Goal: Transaction & Acquisition: Purchase product/service

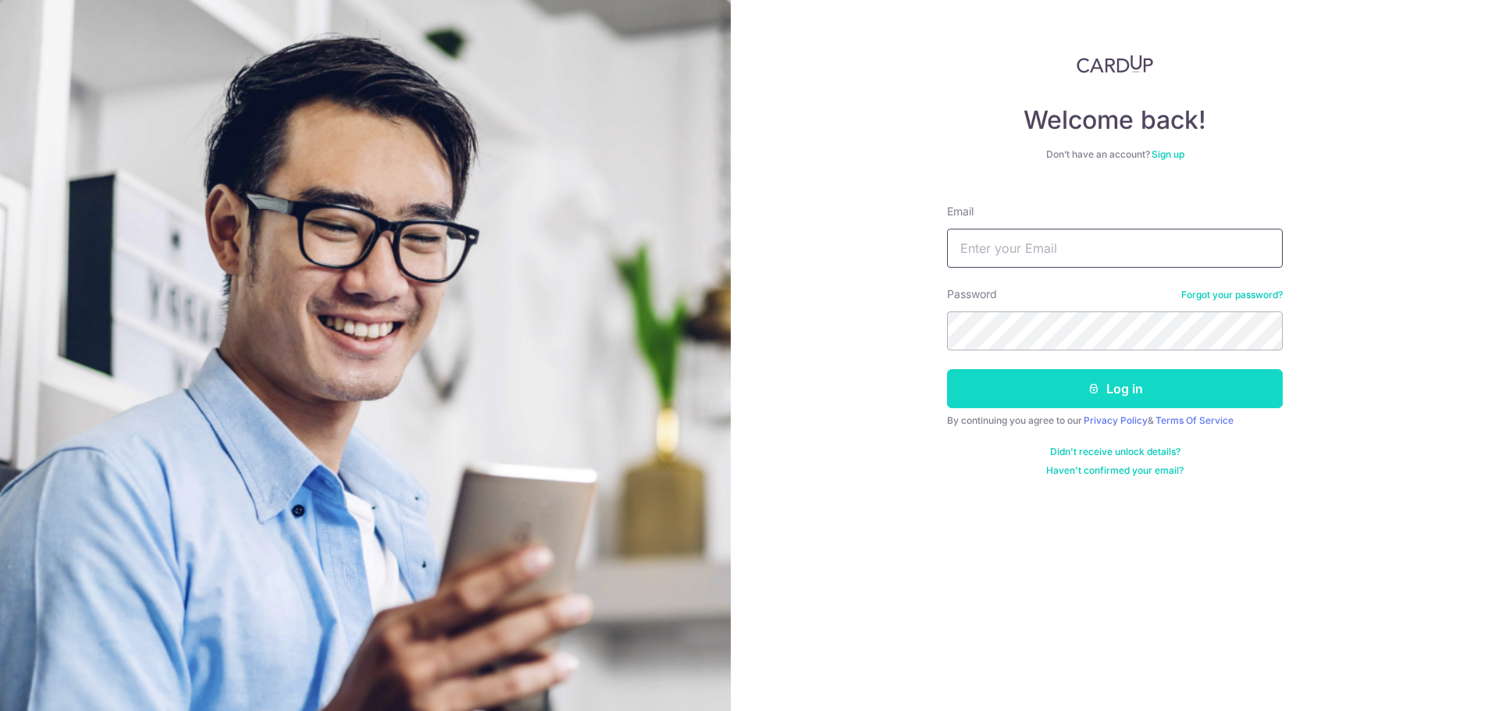
type input "[EMAIL_ADDRESS][DOMAIN_NAME]"
click at [1038, 384] on button "Log in" at bounding box center [1115, 388] width 336 height 39
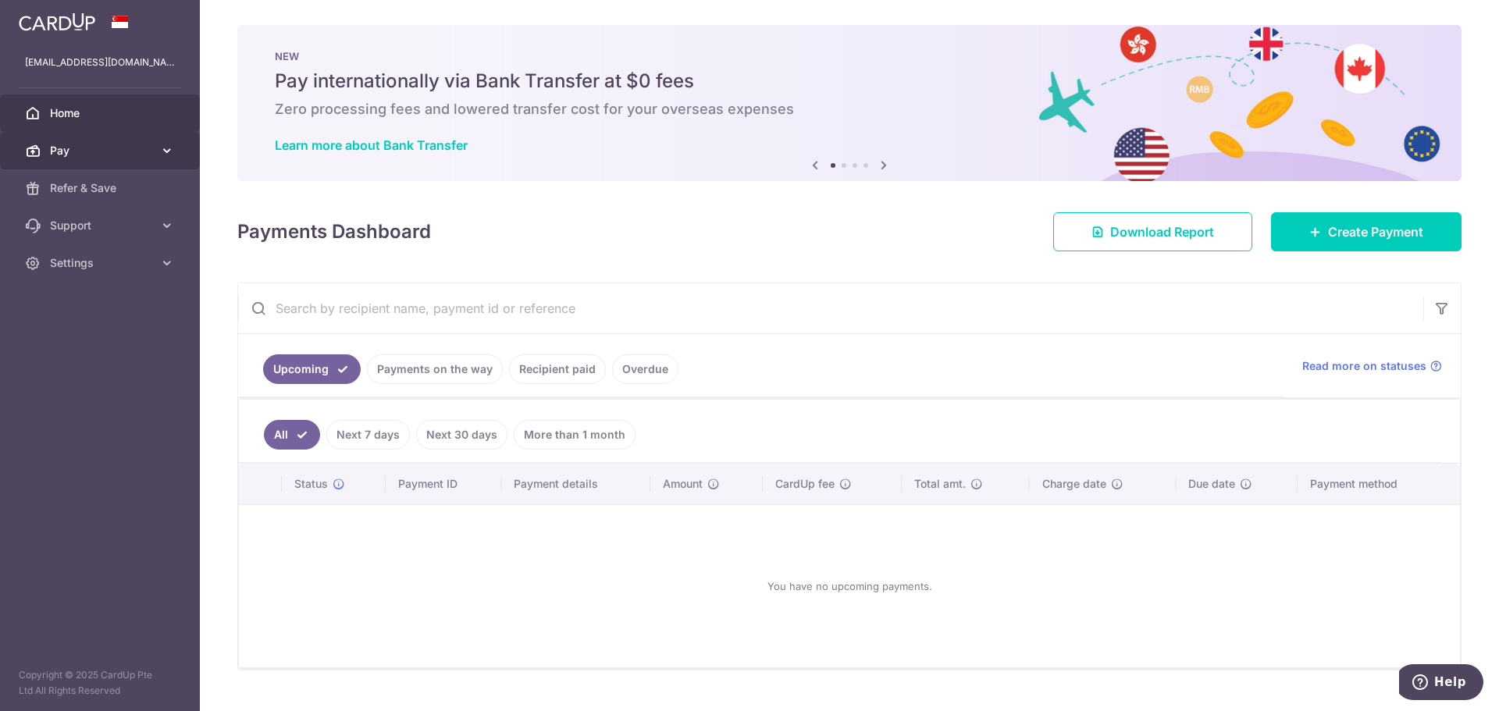
click at [108, 151] on span "Pay" at bounding box center [101, 151] width 103 height 16
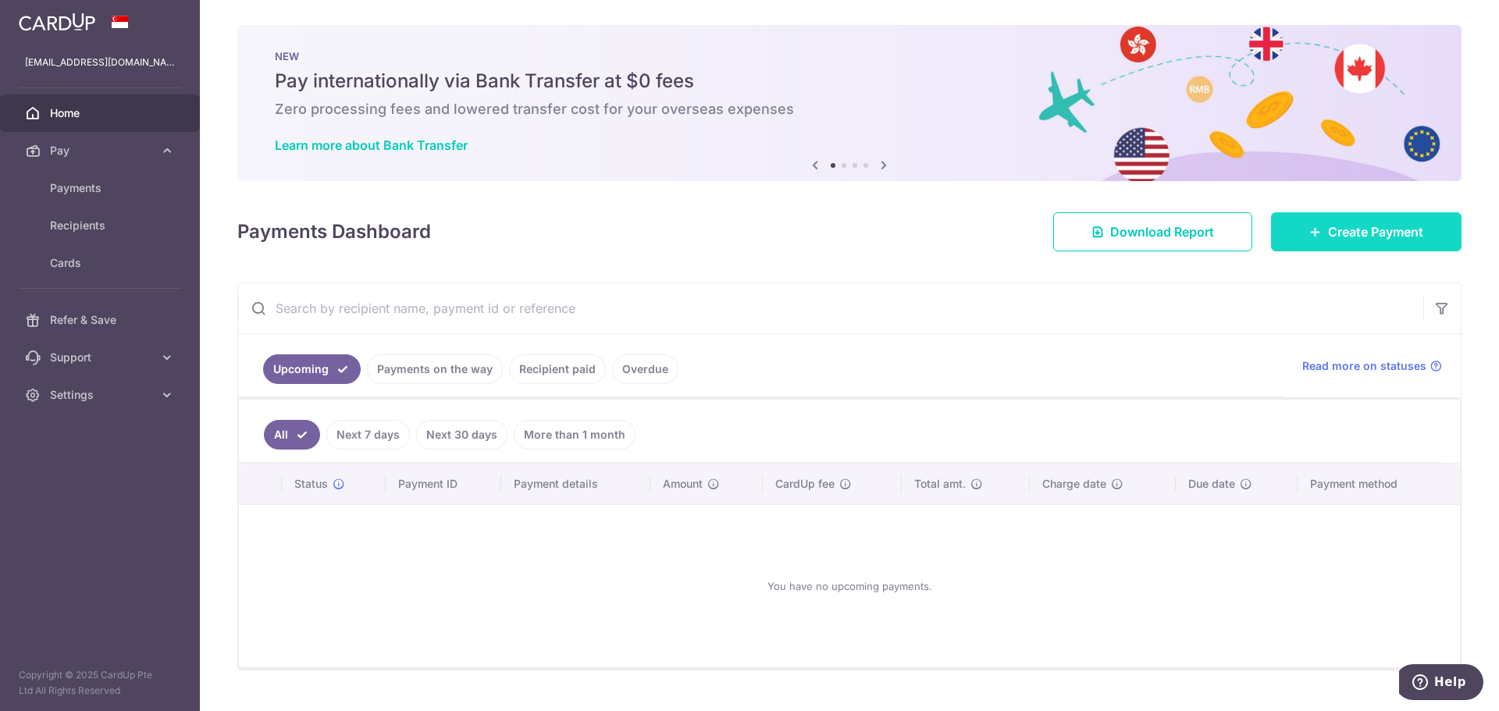
click at [1275, 226] on link "Create Payment" at bounding box center [1366, 231] width 190 height 39
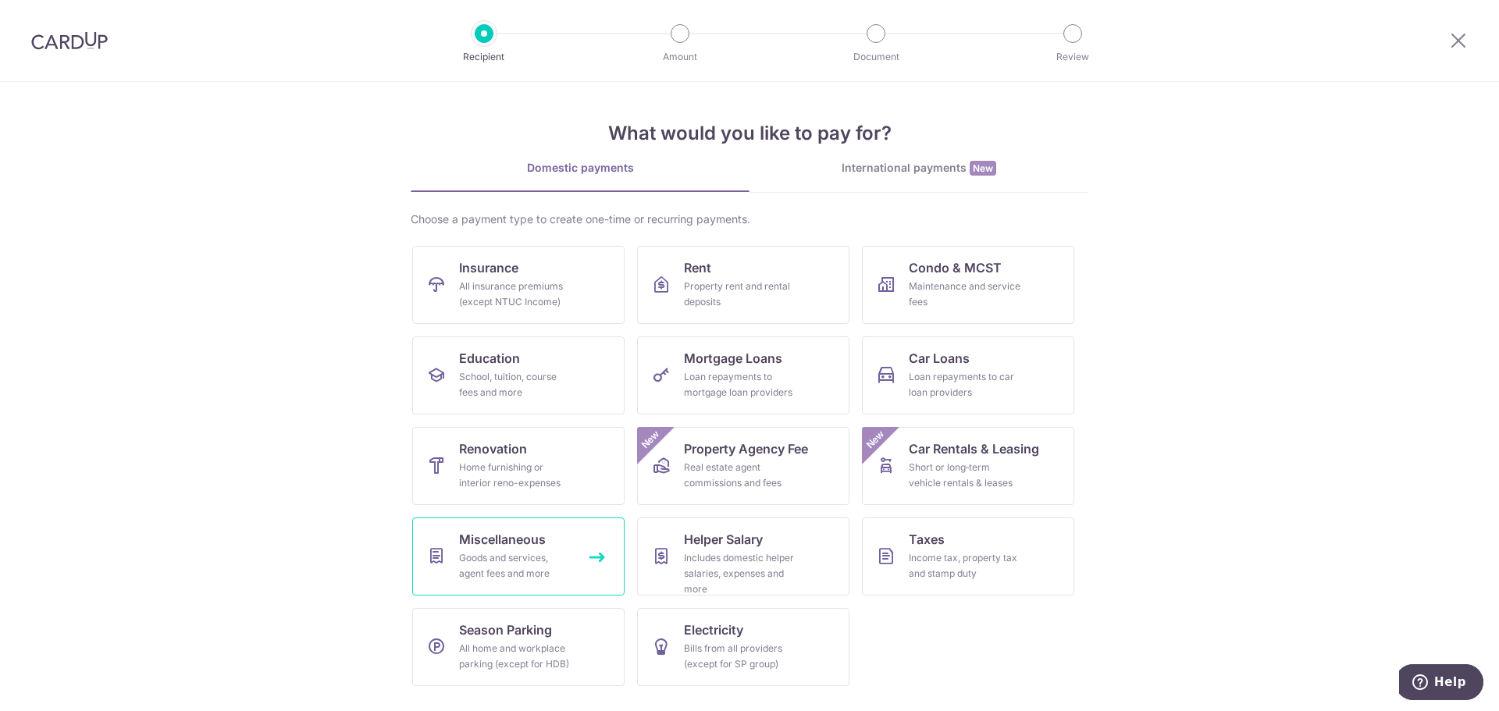
click at [544, 552] on div "Goods and services, agent fees and more" at bounding box center [515, 565] width 112 height 31
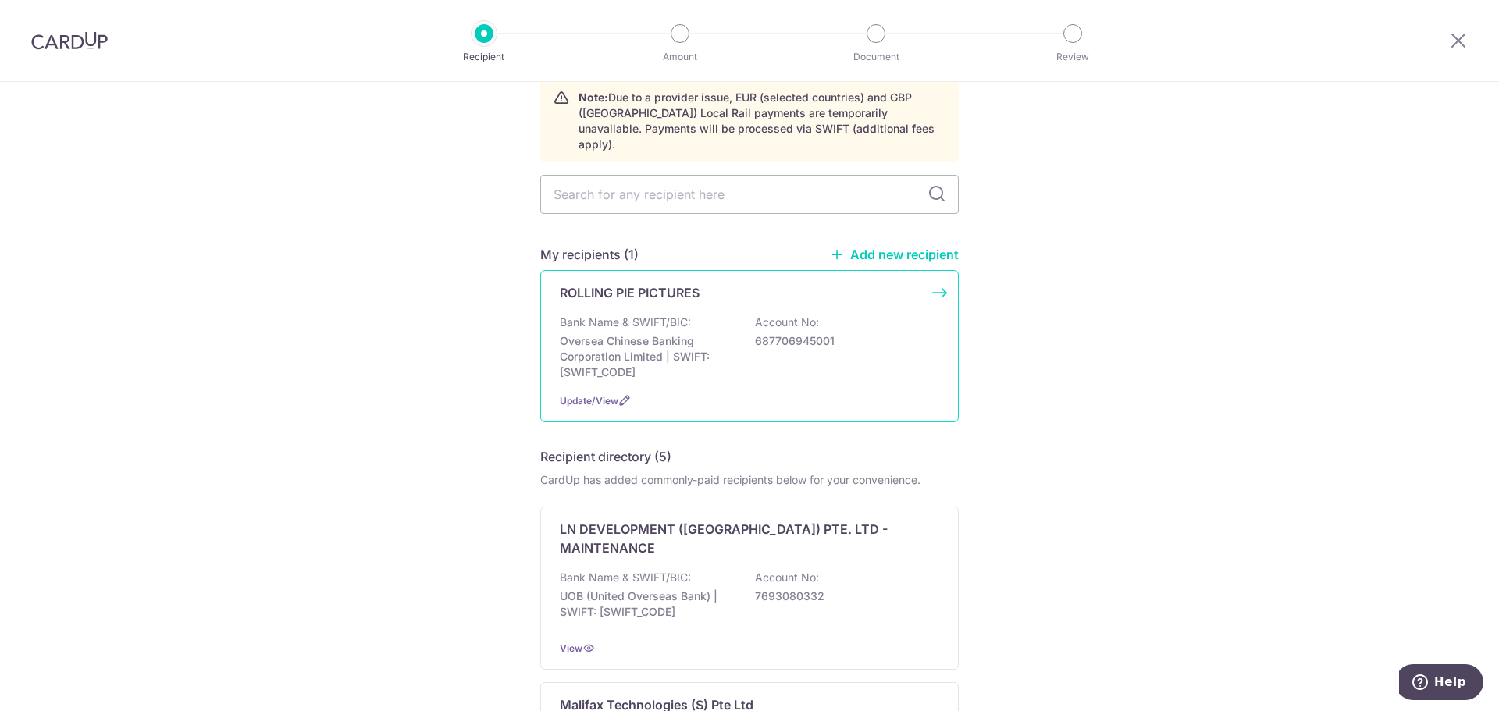
scroll to position [78, 0]
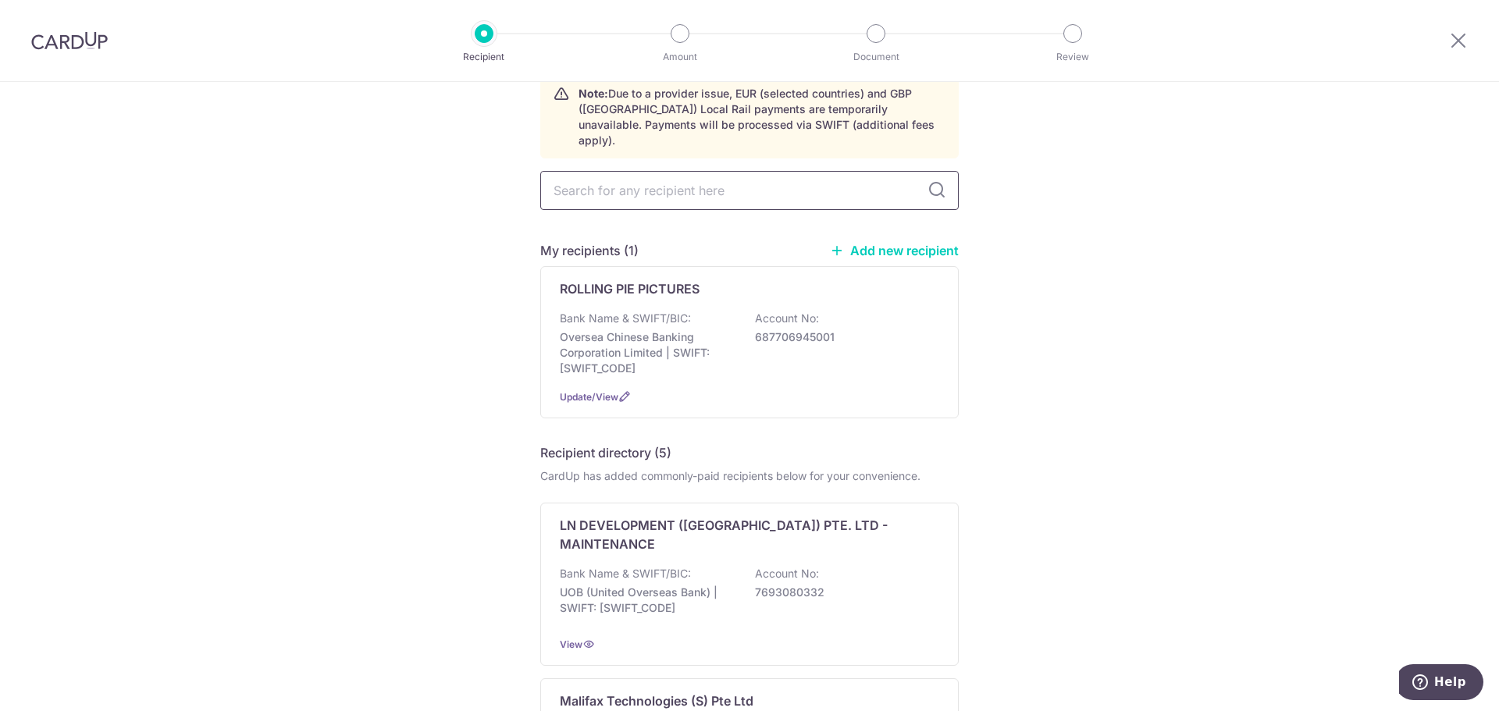
click at [650, 182] on input "text" at bounding box center [749, 190] width 418 height 39
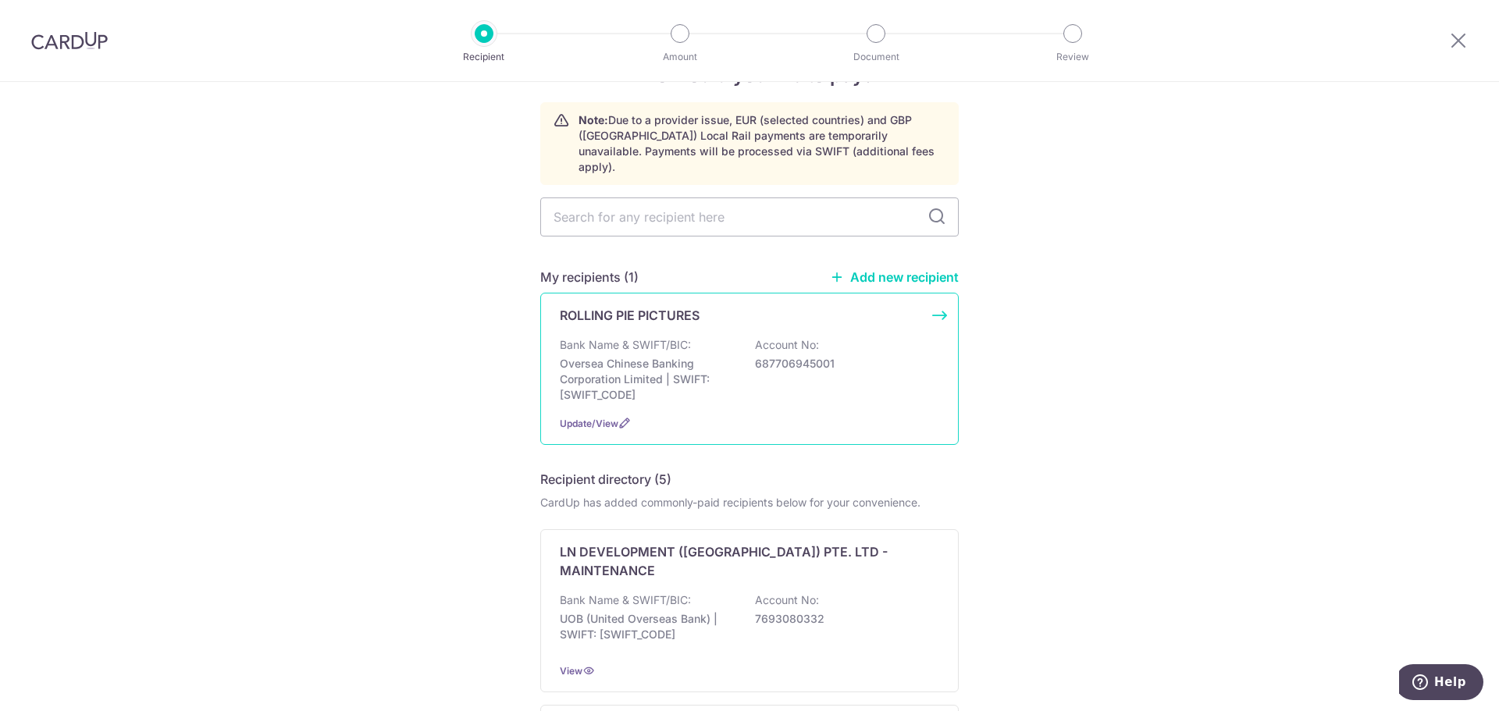
scroll to position [0, 0]
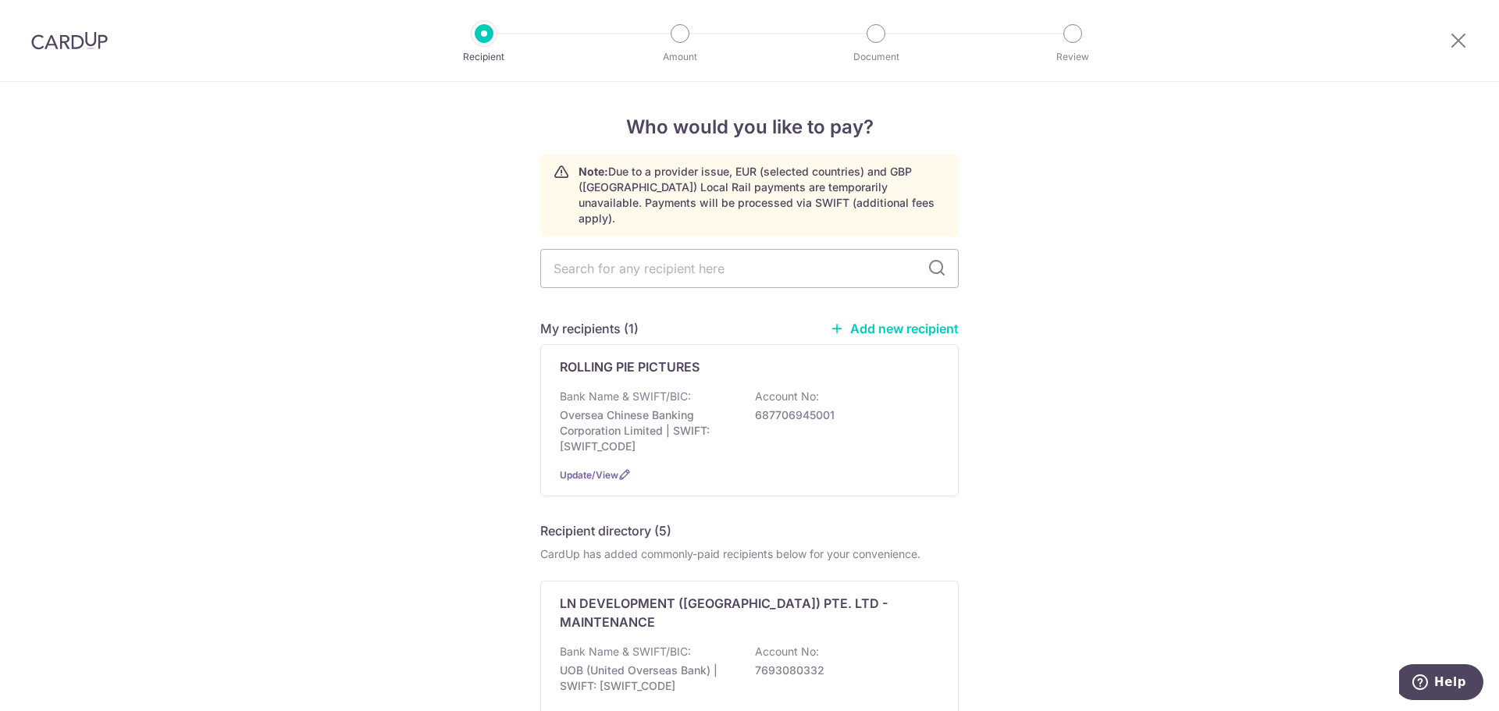
click at [895, 321] on link "Add new recipient" at bounding box center [894, 329] width 129 height 16
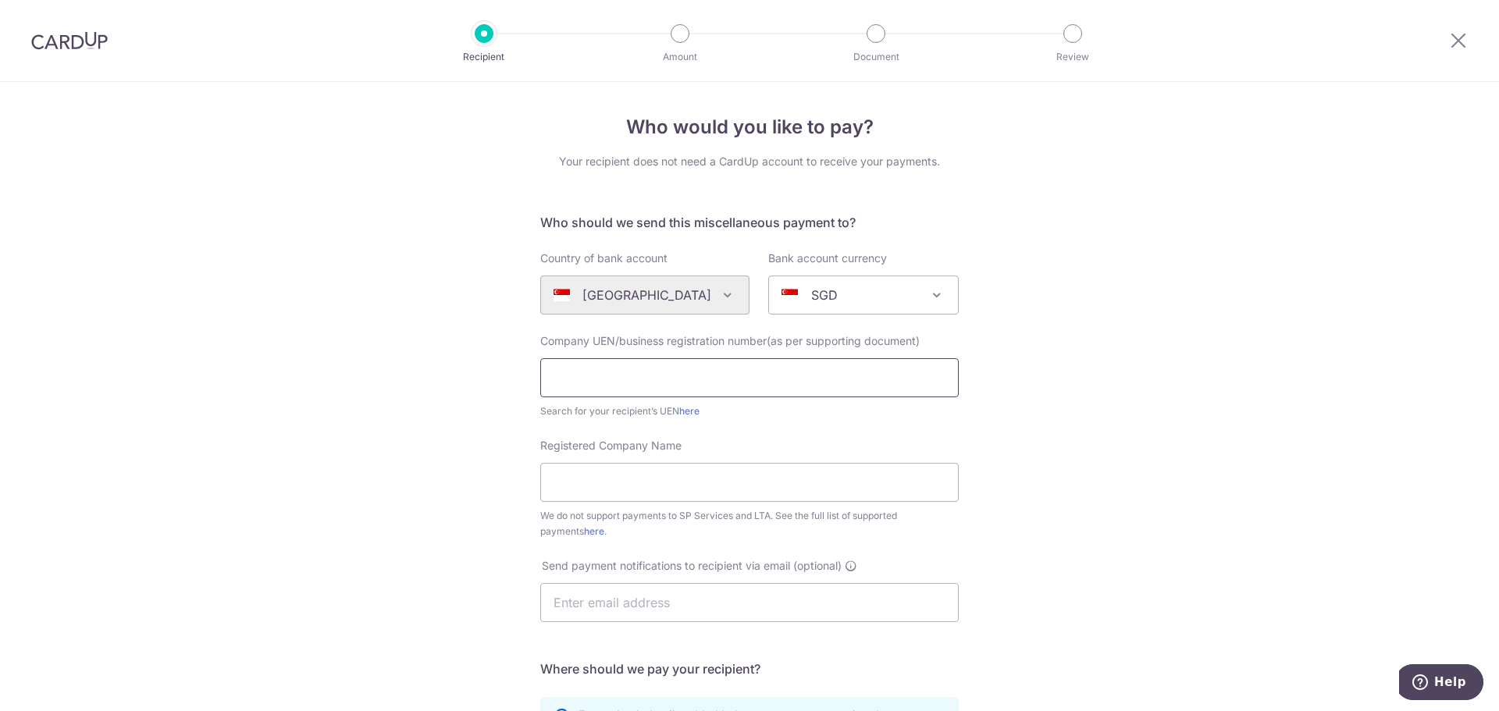
click at [679, 382] on input "text" at bounding box center [749, 377] width 418 height 39
type input "202404443K"
click at [584, 484] on input "Registered Company Name" at bounding box center [749, 482] width 418 height 39
type input "Sospiri Pte Ltd"
click at [613, 606] on input "text" at bounding box center [749, 602] width 418 height 39
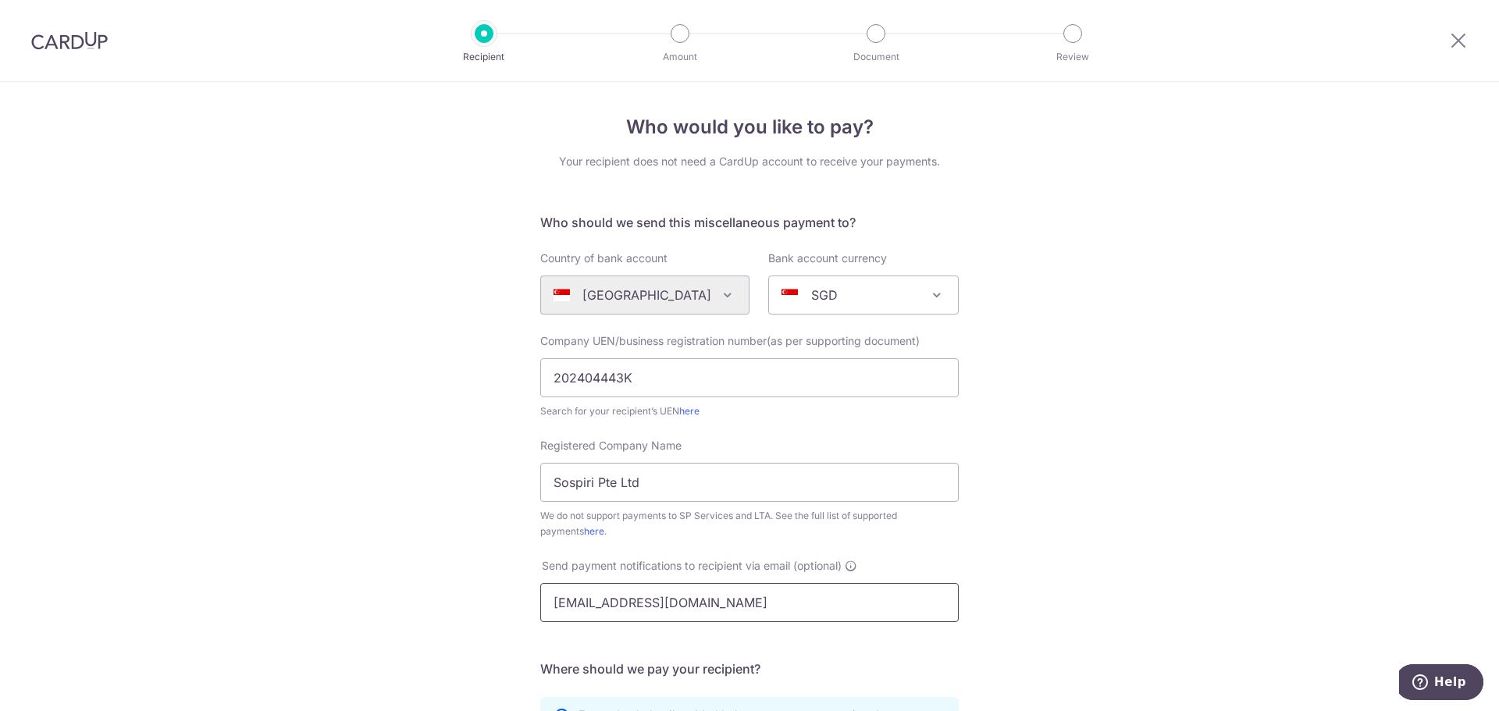
type input "finance@sospiri.sg"
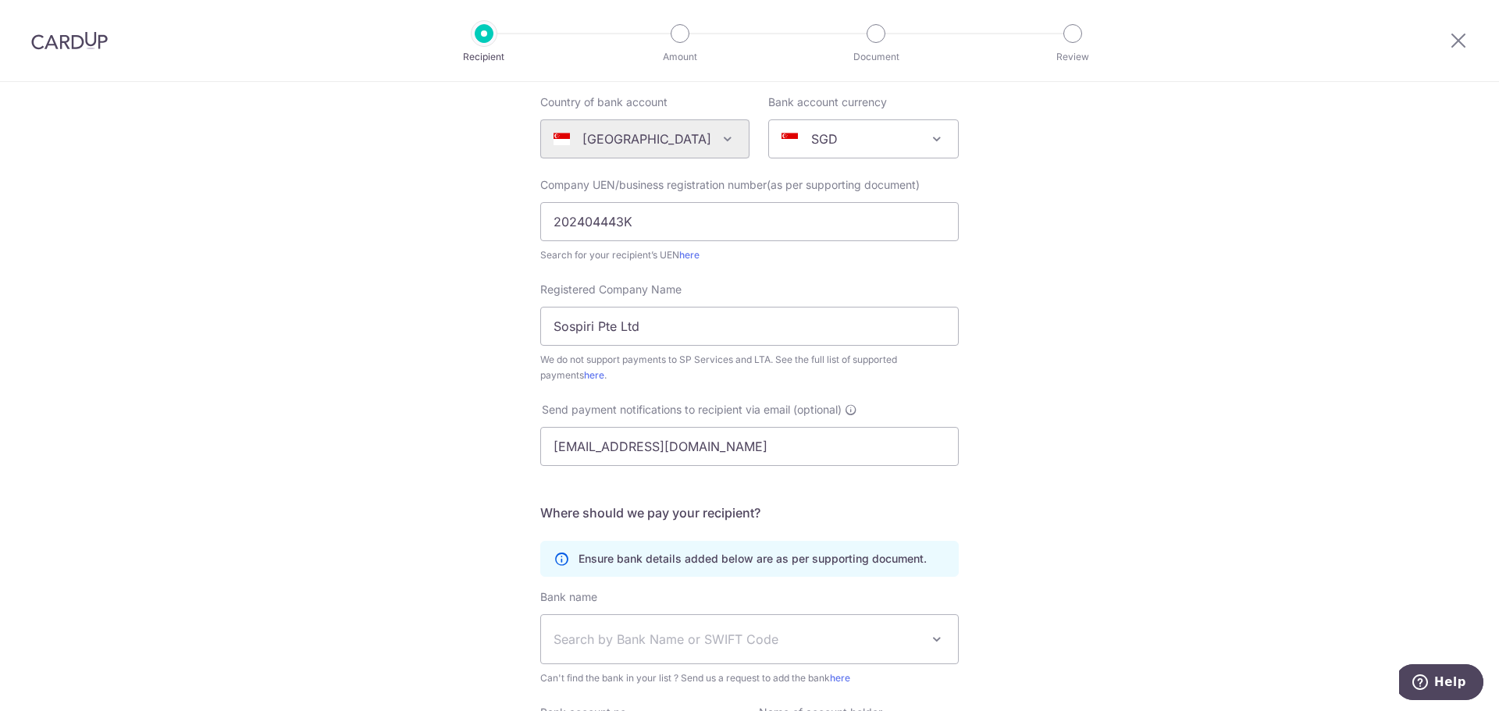
click at [460, 510] on div "Who would you like to pay? Your recipient does not need a CardUp account to rec…" at bounding box center [749, 410] width 1499 height 968
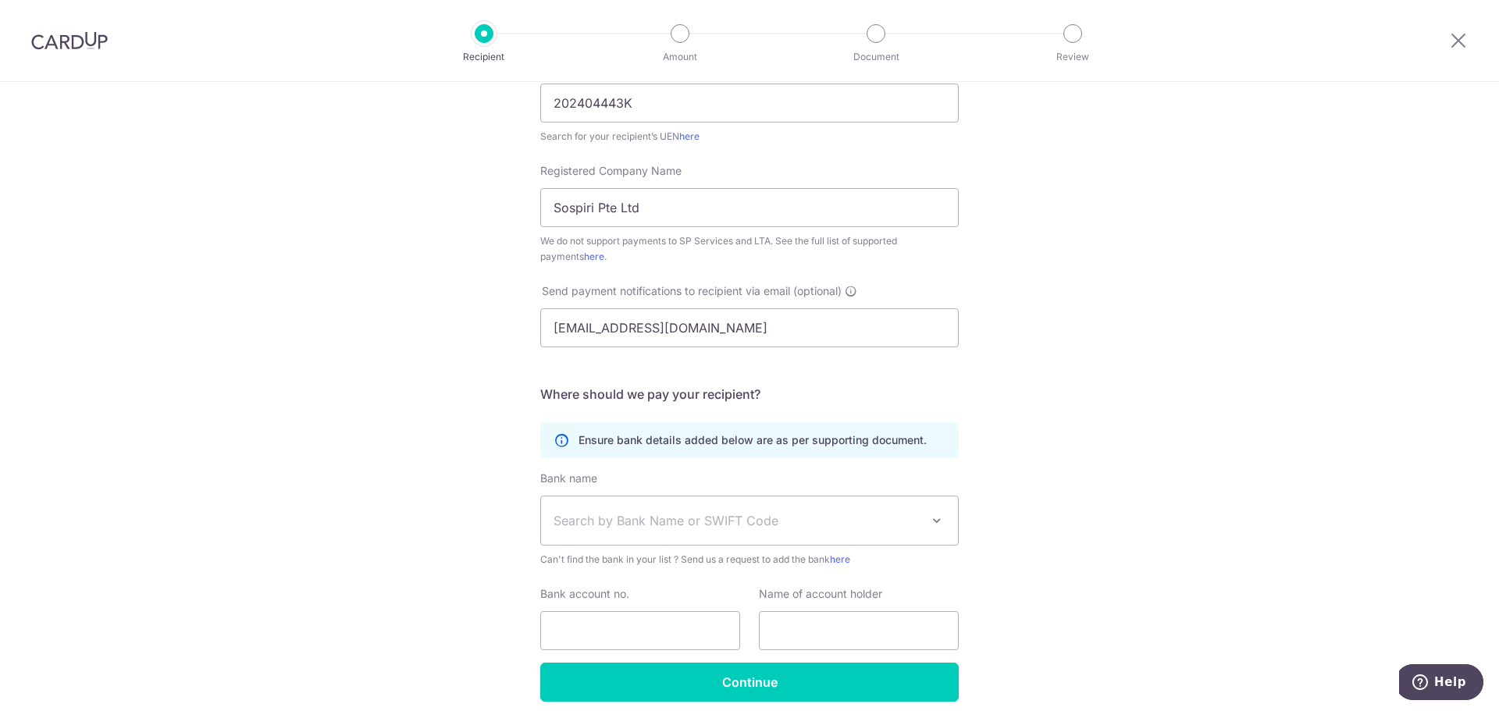
scroll to position [312, 0]
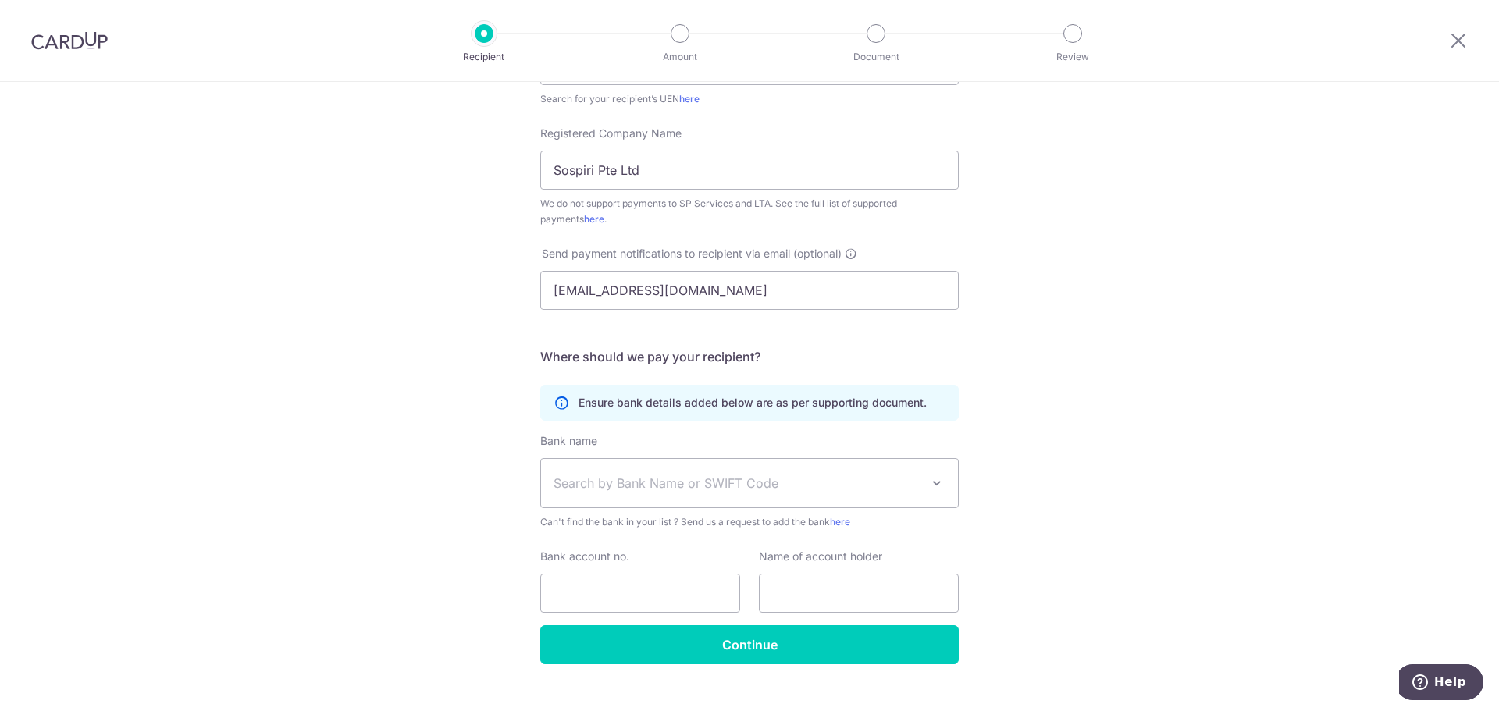
click at [639, 465] on span "Search by Bank Name or SWIFT Code" at bounding box center [749, 483] width 417 height 48
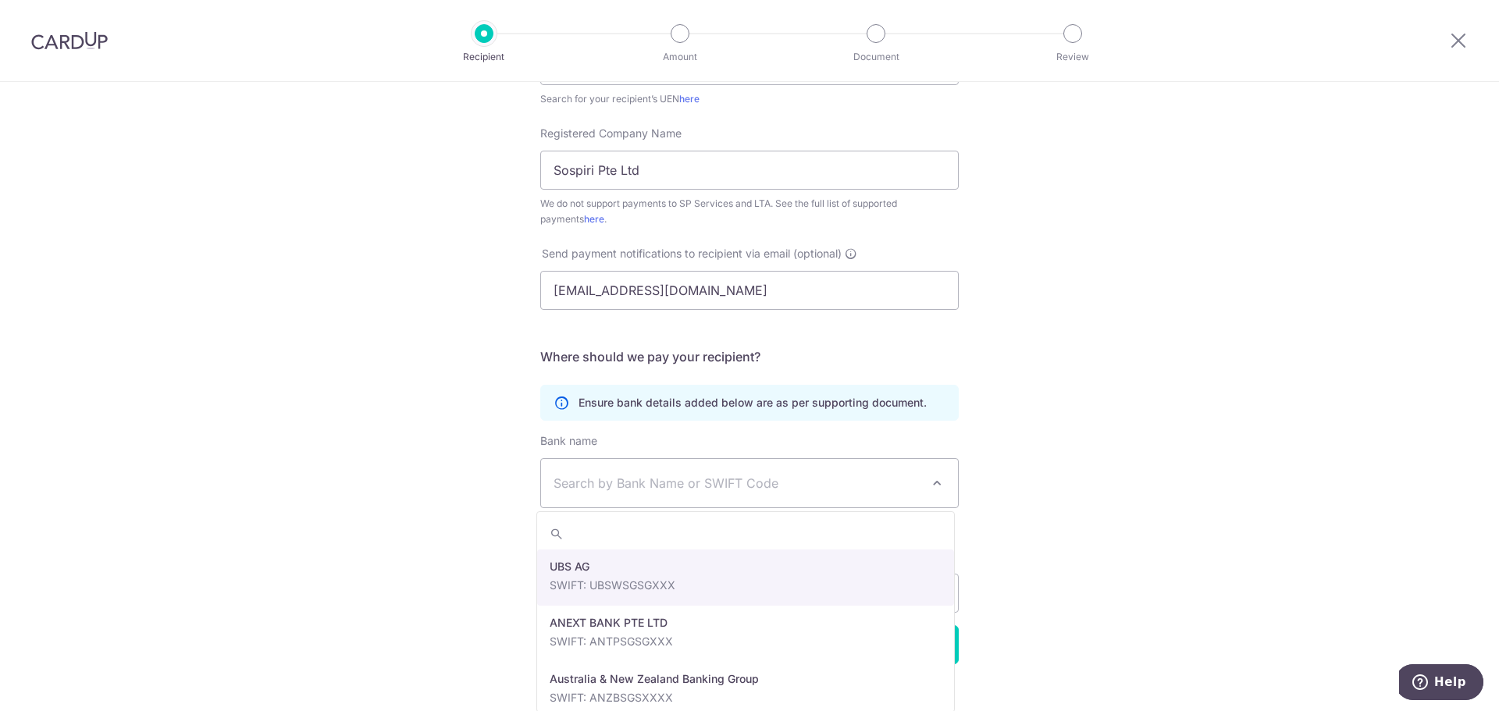
click at [473, 460] on div "Who would you like to pay? Your recipient does not need a CardUp account to rec…" at bounding box center [749, 254] width 1499 height 968
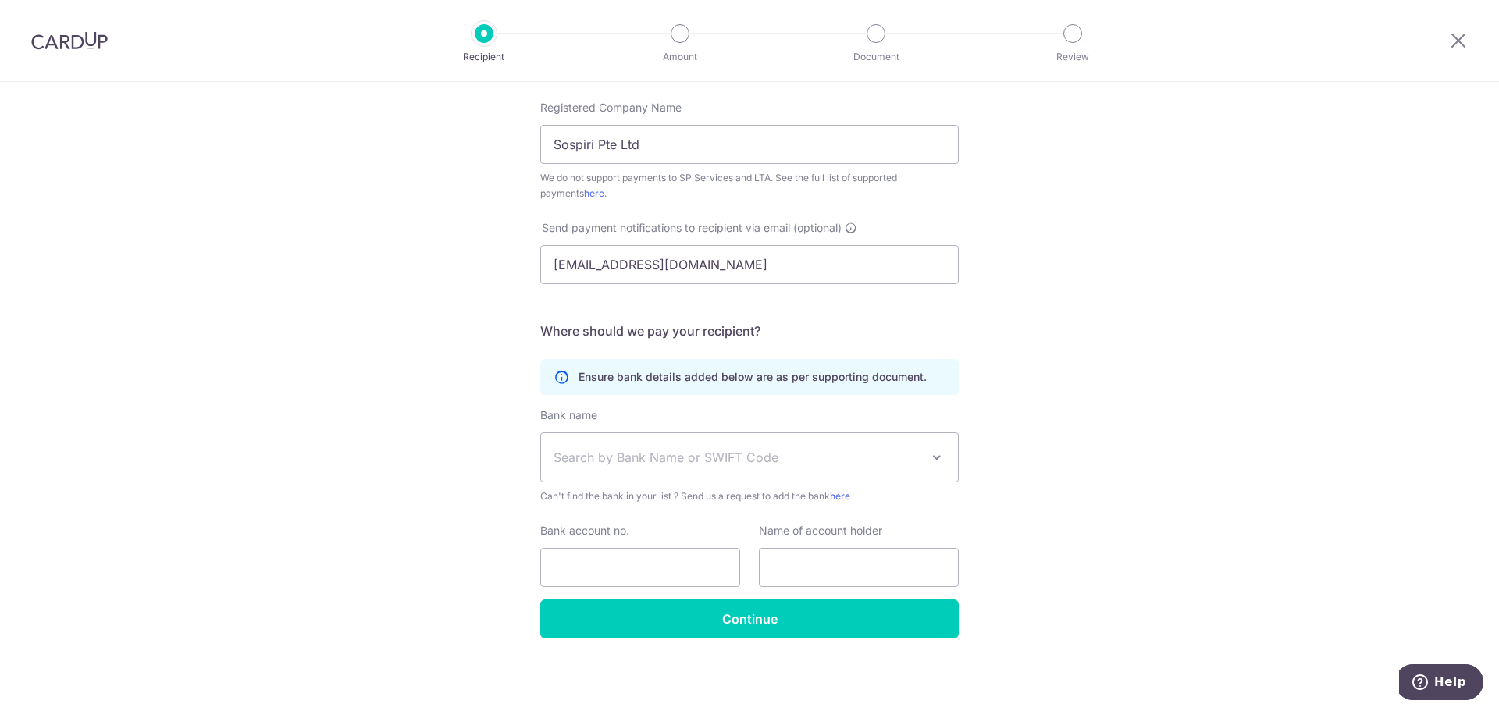
scroll to position [339, 0]
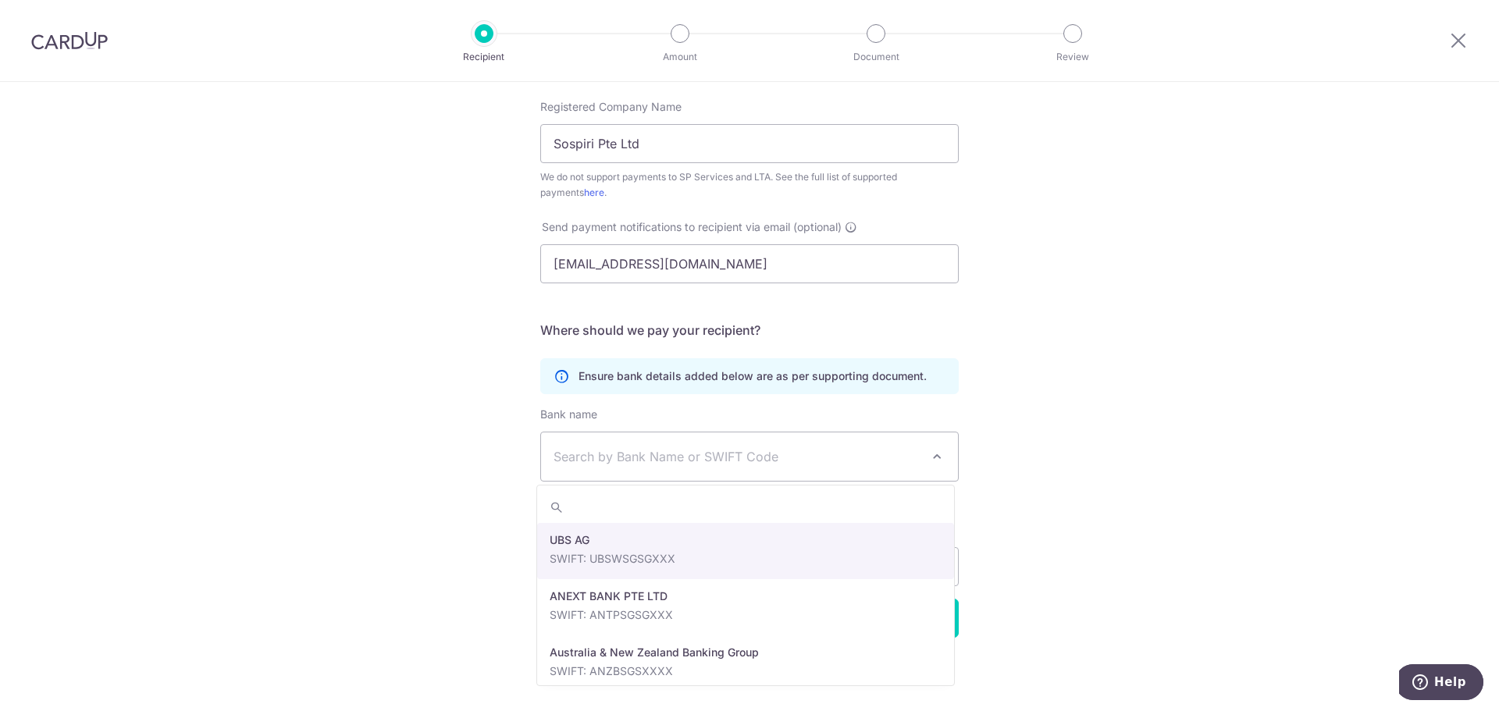
click at [634, 475] on span "Search by Bank Name or SWIFT Code" at bounding box center [749, 456] width 417 height 48
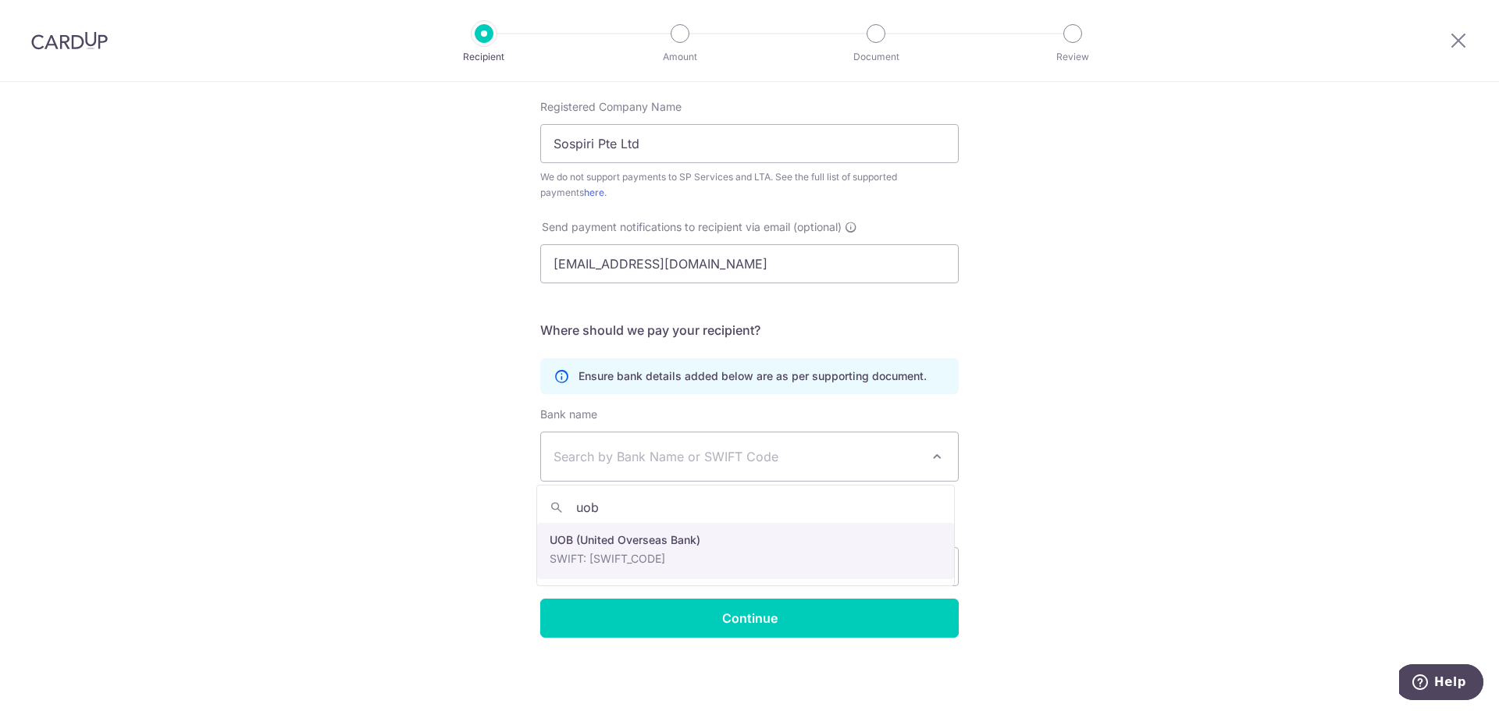
type input "uob"
select select "18"
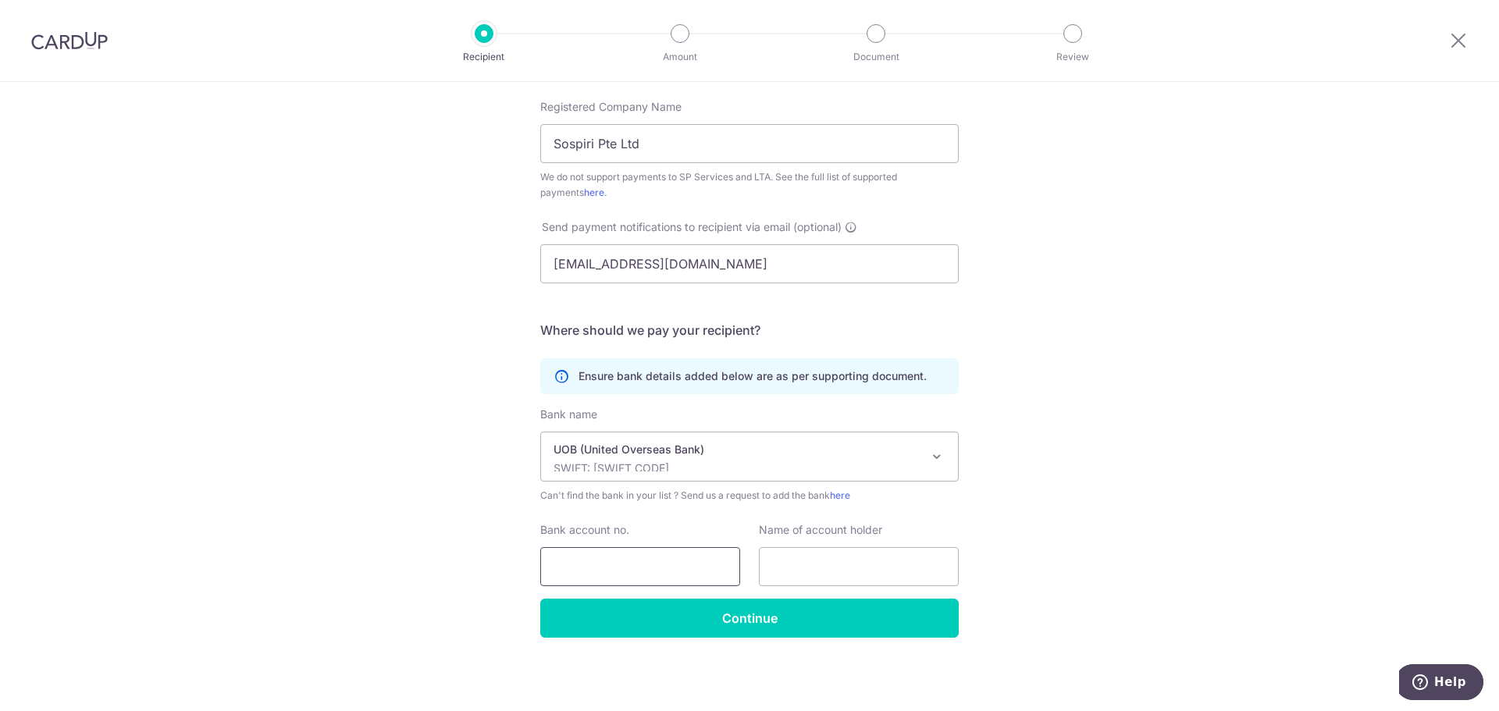
click at [643, 561] on input "Bank account no." at bounding box center [640, 566] width 200 height 39
type input "3483296116"
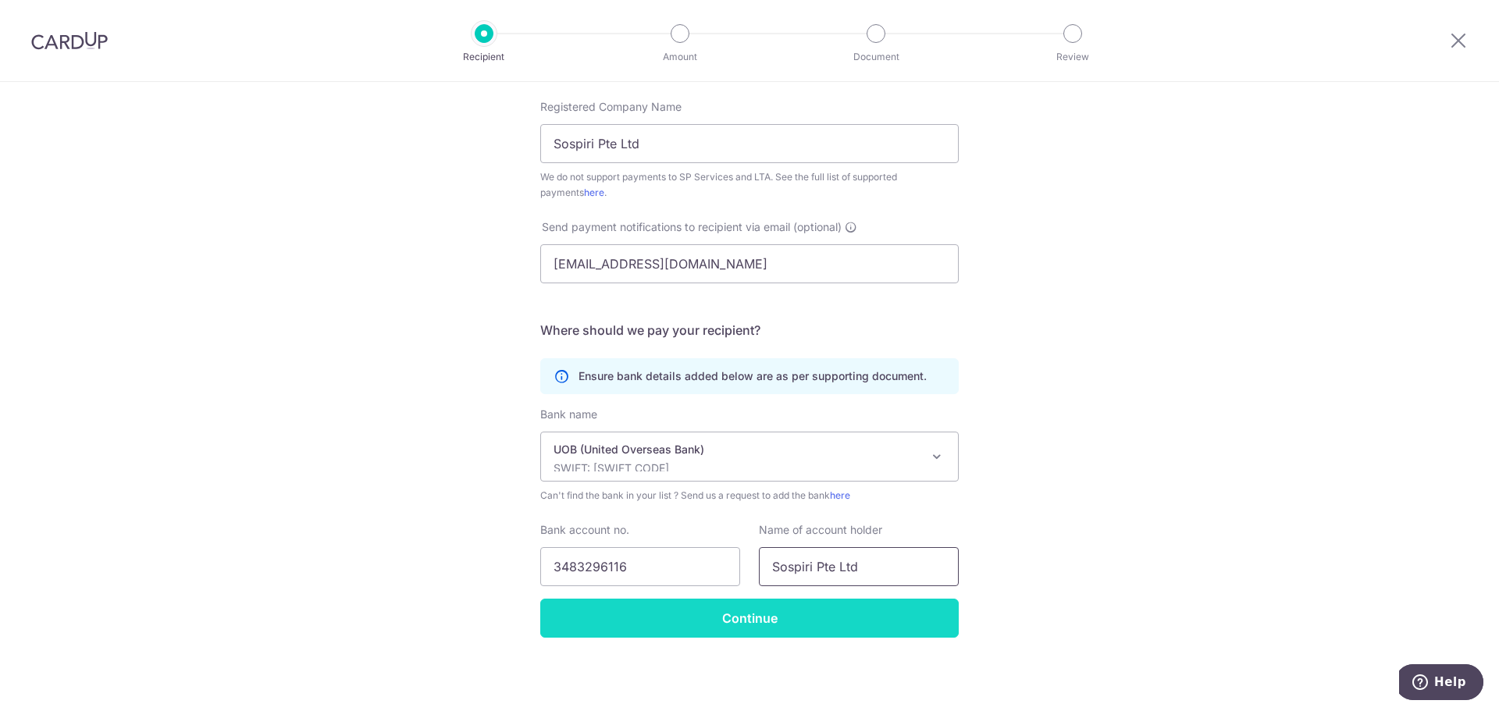
type input "Sospiri Pte Ltd"
click at [582, 631] on input "Continue" at bounding box center [749, 618] width 418 height 39
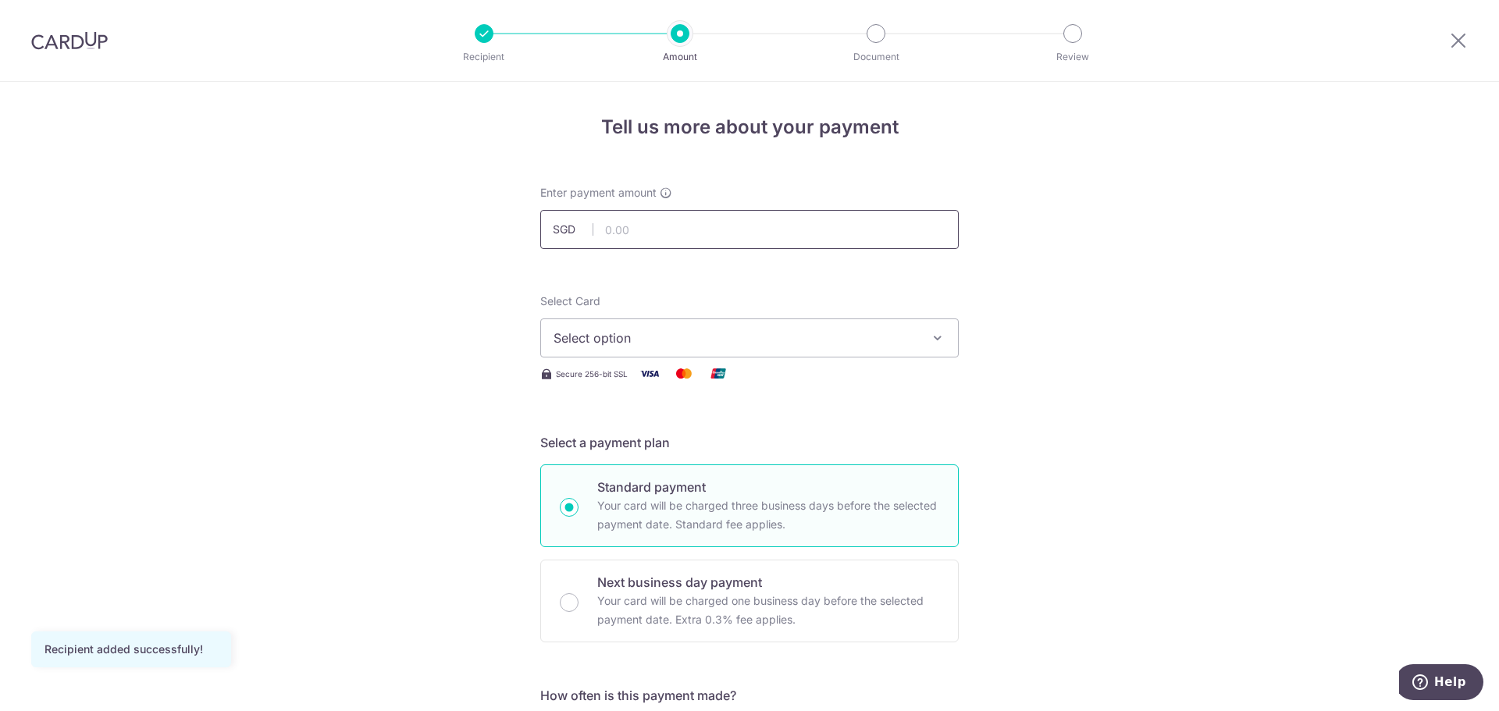
click at [652, 229] on input "text" at bounding box center [749, 229] width 418 height 39
type input "2,950.00"
click at [622, 338] on span "Select option" at bounding box center [735, 338] width 364 height 19
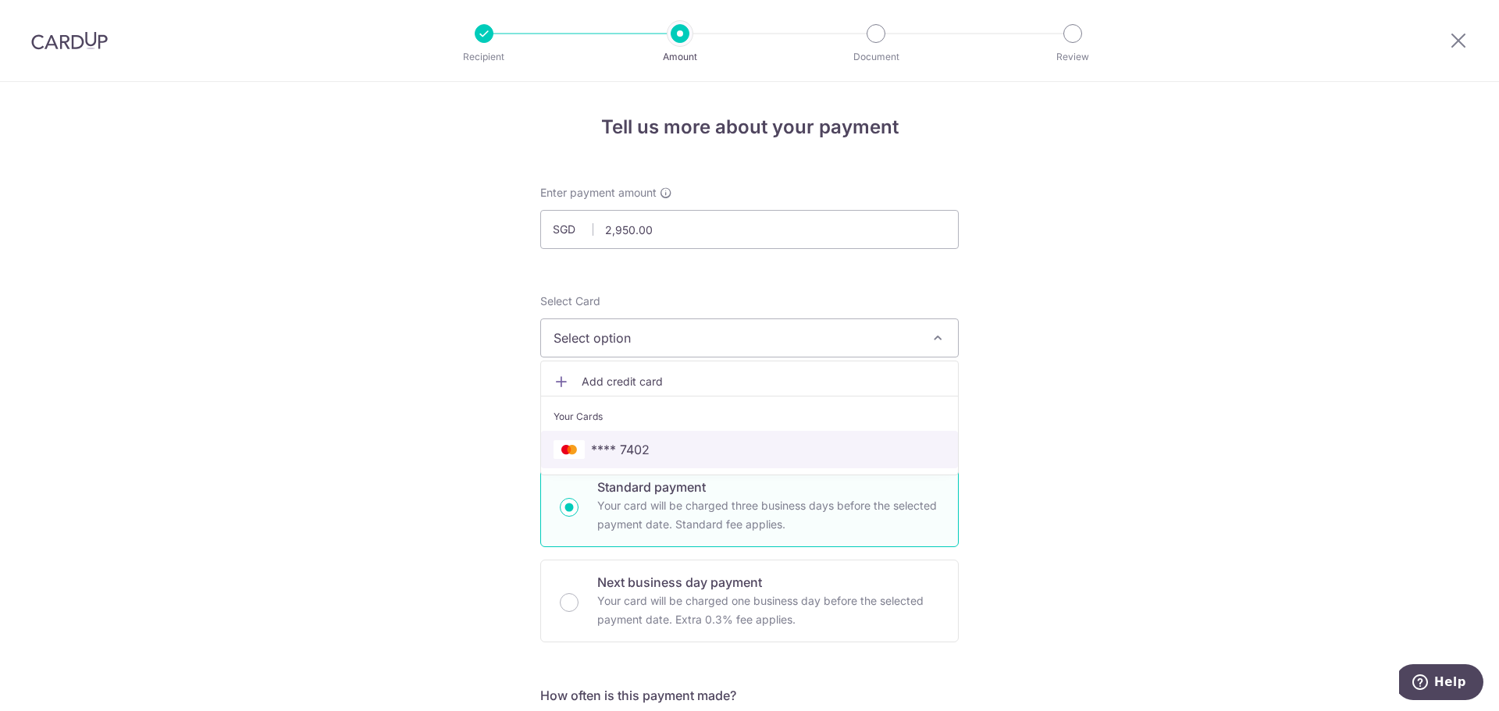
click at [618, 443] on span "**** 7402" at bounding box center [620, 449] width 59 height 19
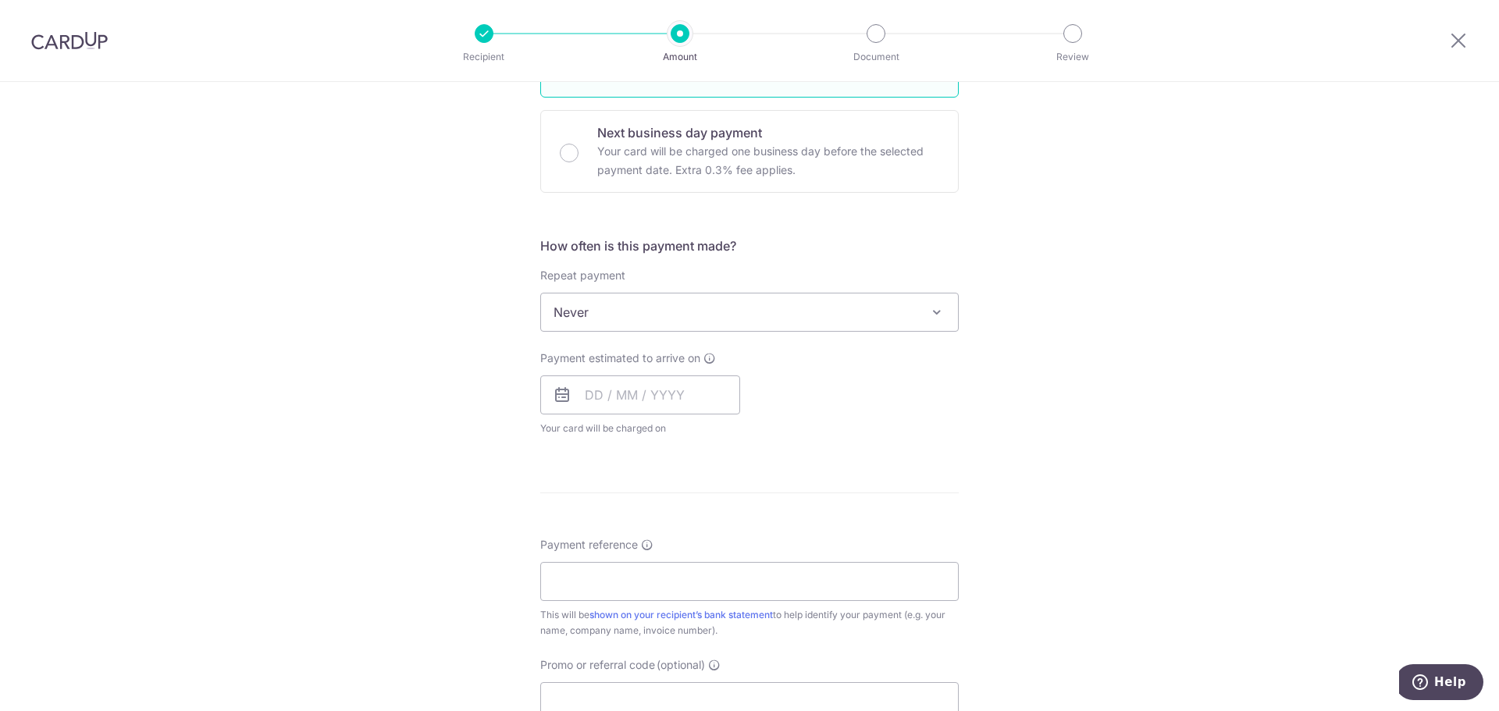
scroll to position [468, 0]
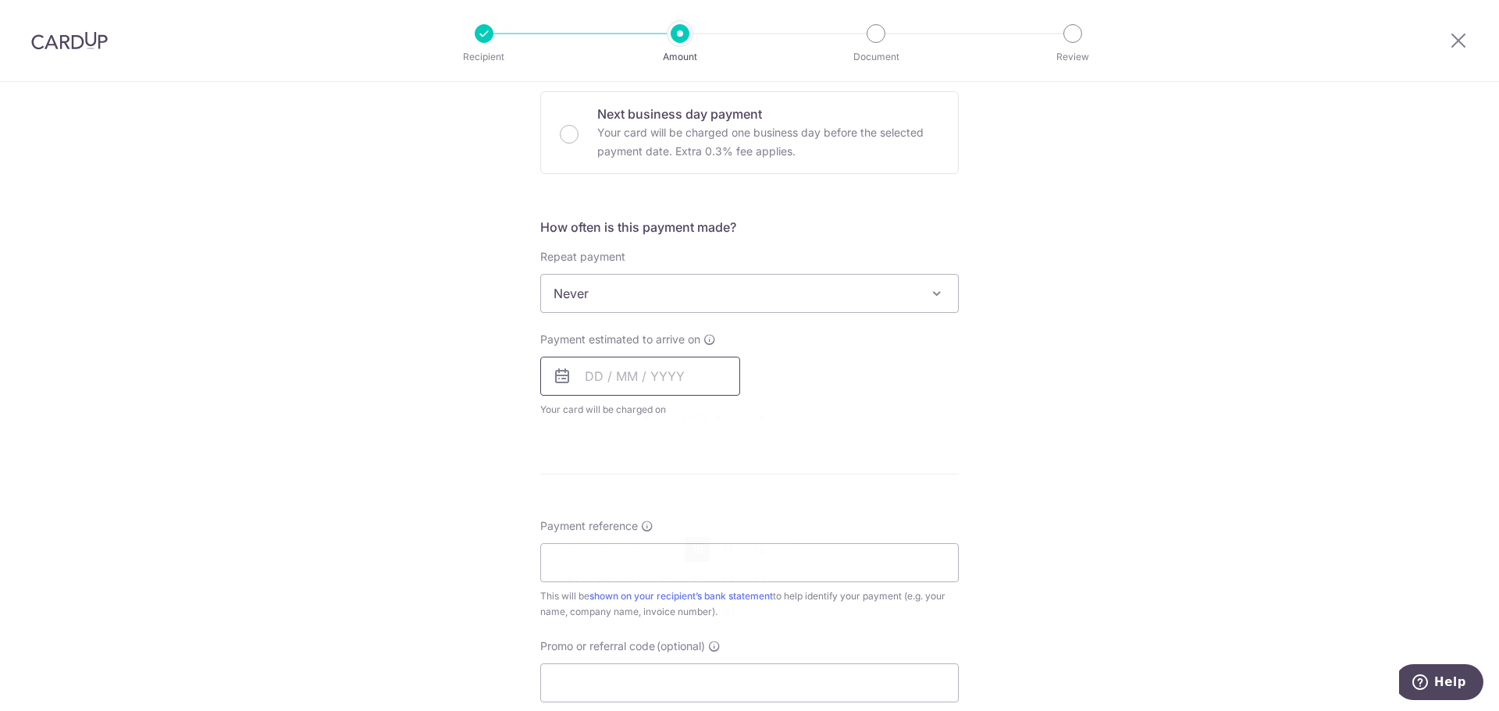
click at [631, 375] on input "text" at bounding box center [640, 376] width 200 height 39
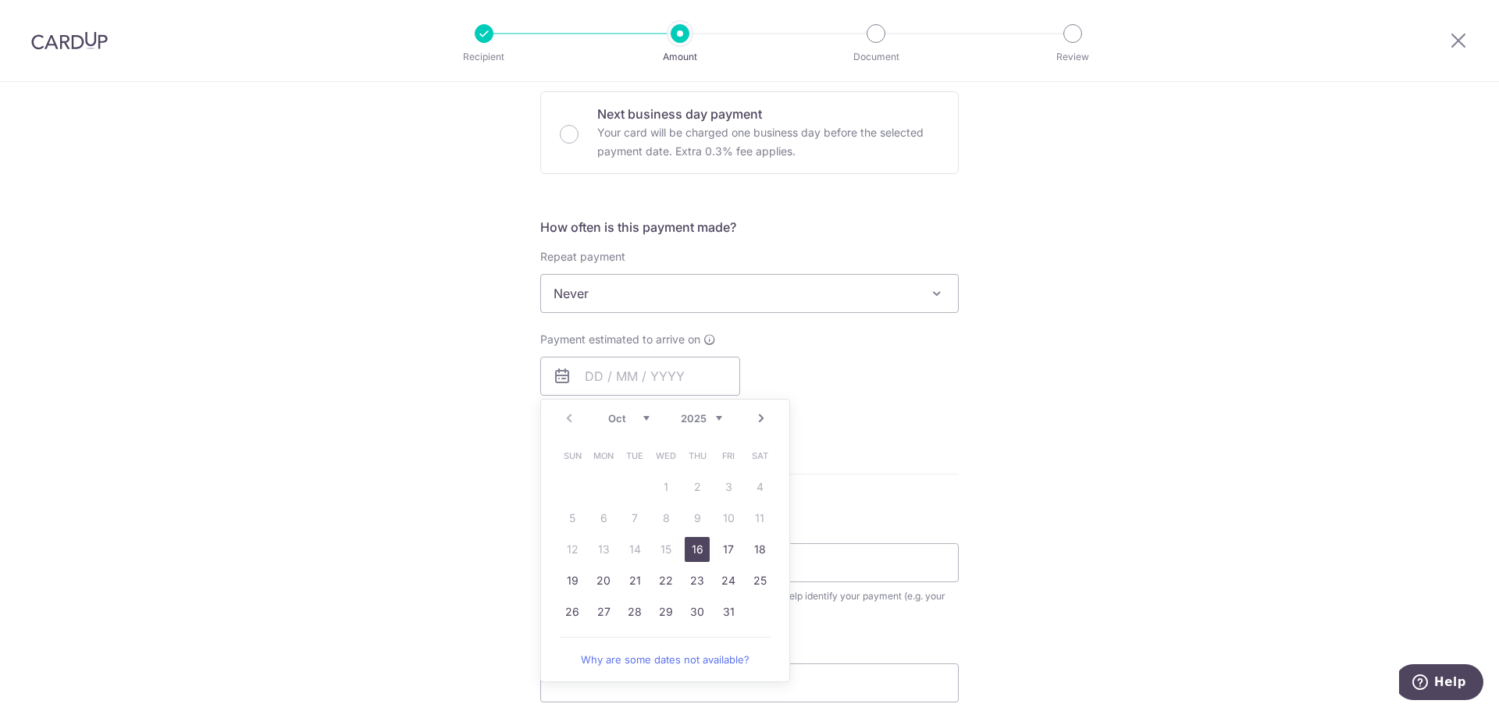
click at [692, 550] on link "16" at bounding box center [696, 549] width 25 height 25
type input "[DATE]"
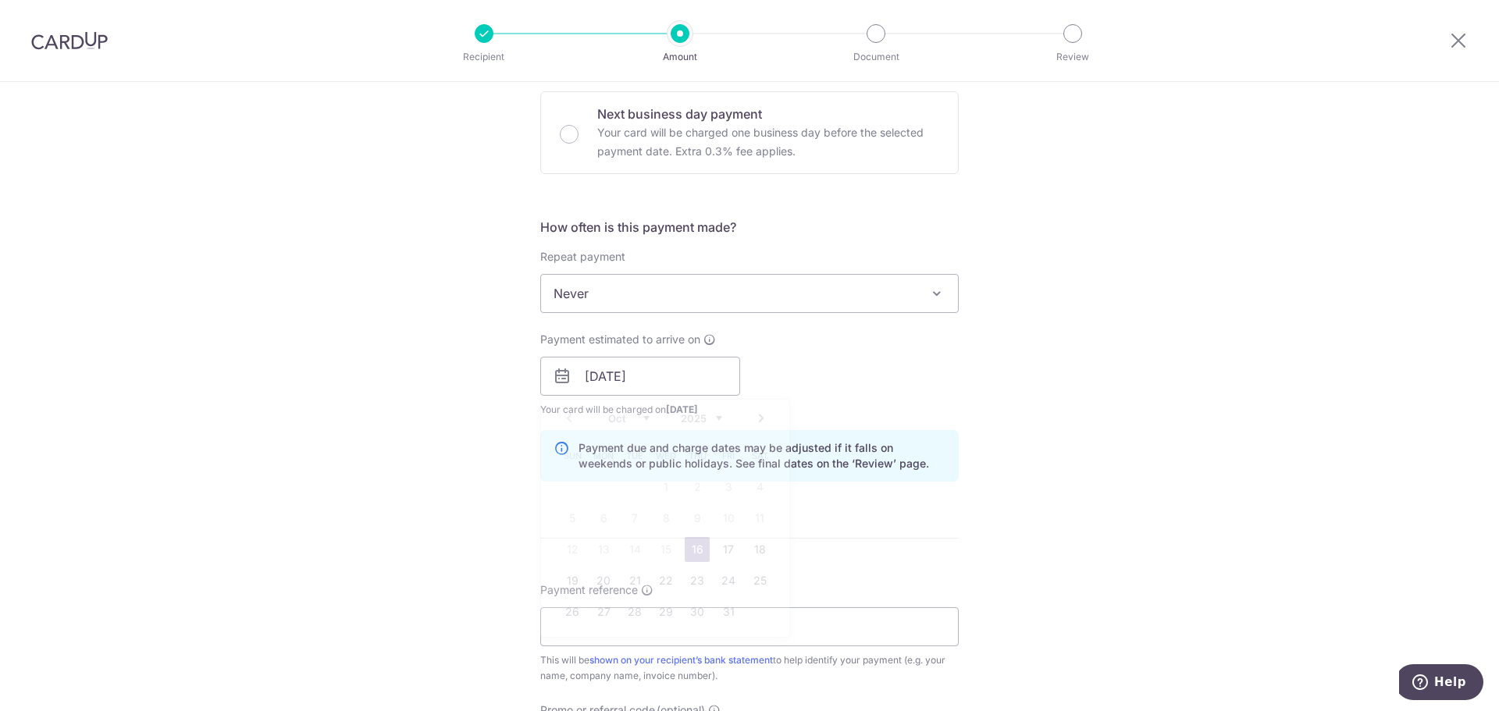
click at [457, 446] on div "Tell us more about your payment Enter payment amount SGD 2,950.00 2950.00 Recip…" at bounding box center [749, 352] width 1499 height 1476
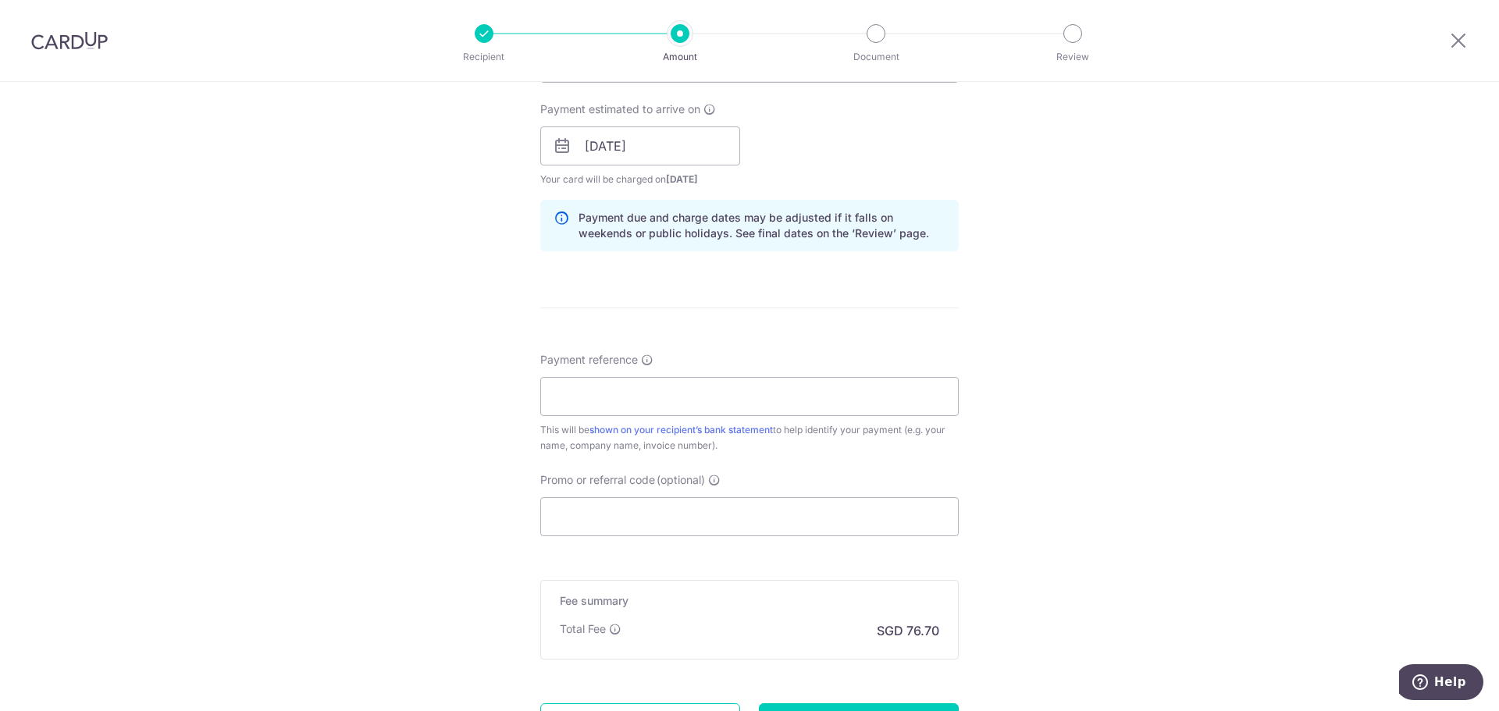
scroll to position [702, 0]
click at [606, 402] on input "Payment reference" at bounding box center [749, 392] width 418 height 39
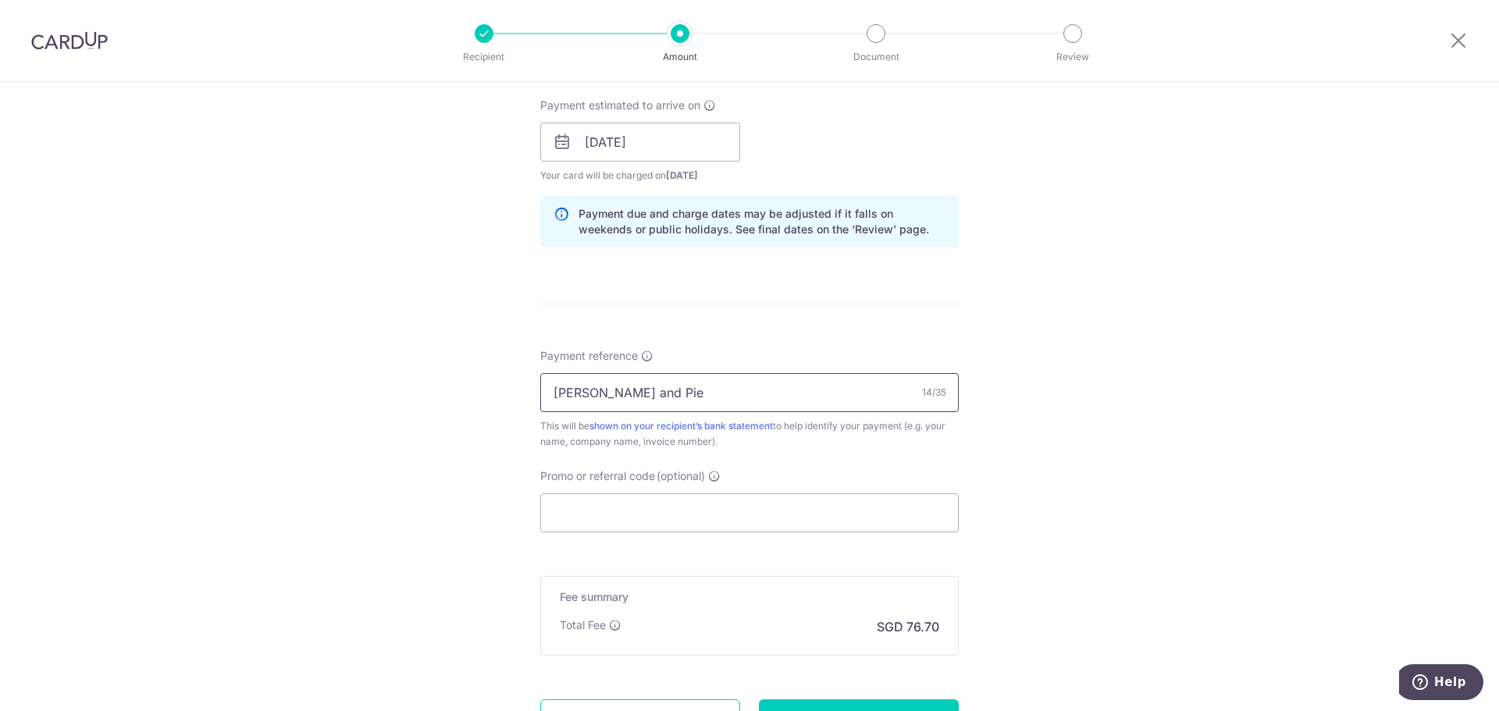
type input "[PERSON_NAME] and Pie"
click at [620, 522] on input "Promo or referral code (optional)" at bounding box center [749, 512] width 418 height 39
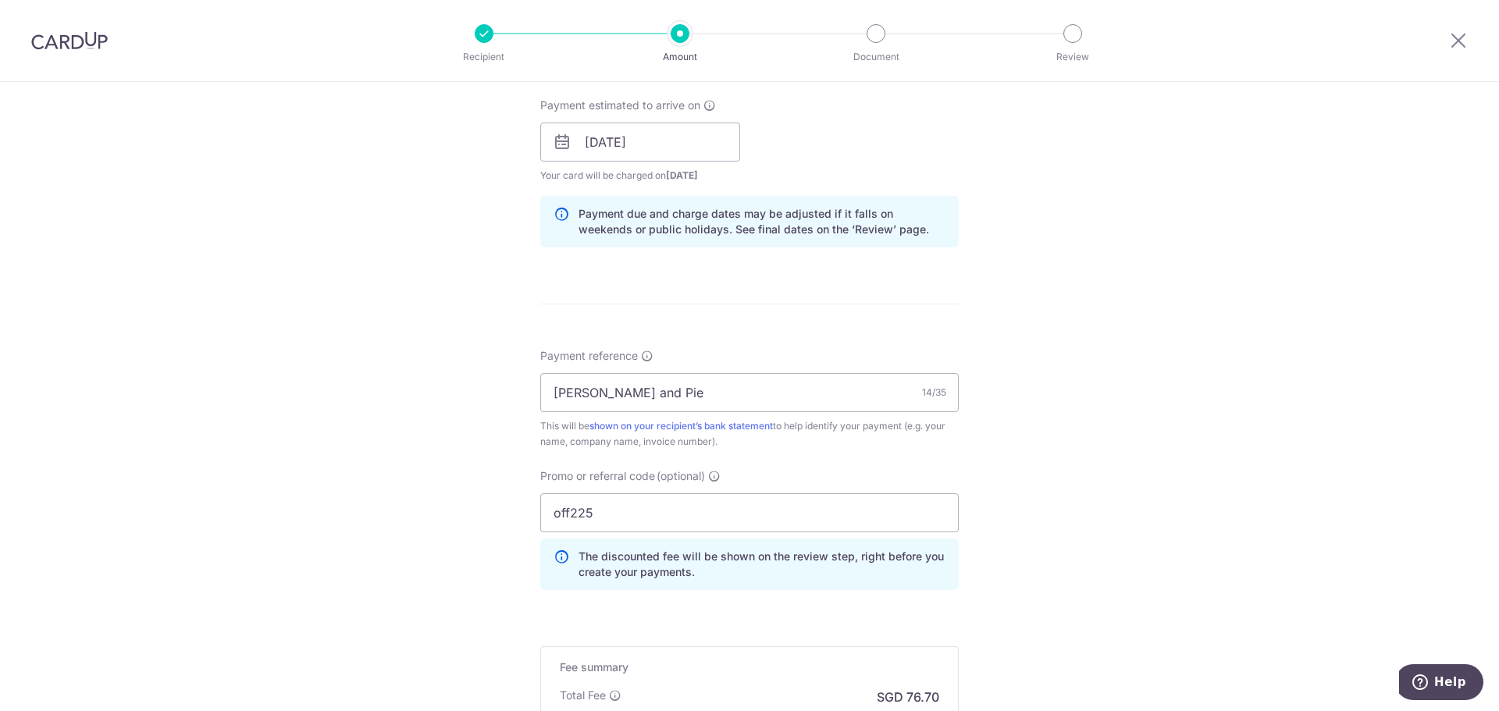
click at [380, 372] on div "Tell us more about your payment Enter payment amount SGD 2,950.00 2950.00 Recip…" at bounding box center [749, 153] width 1499 height 1546
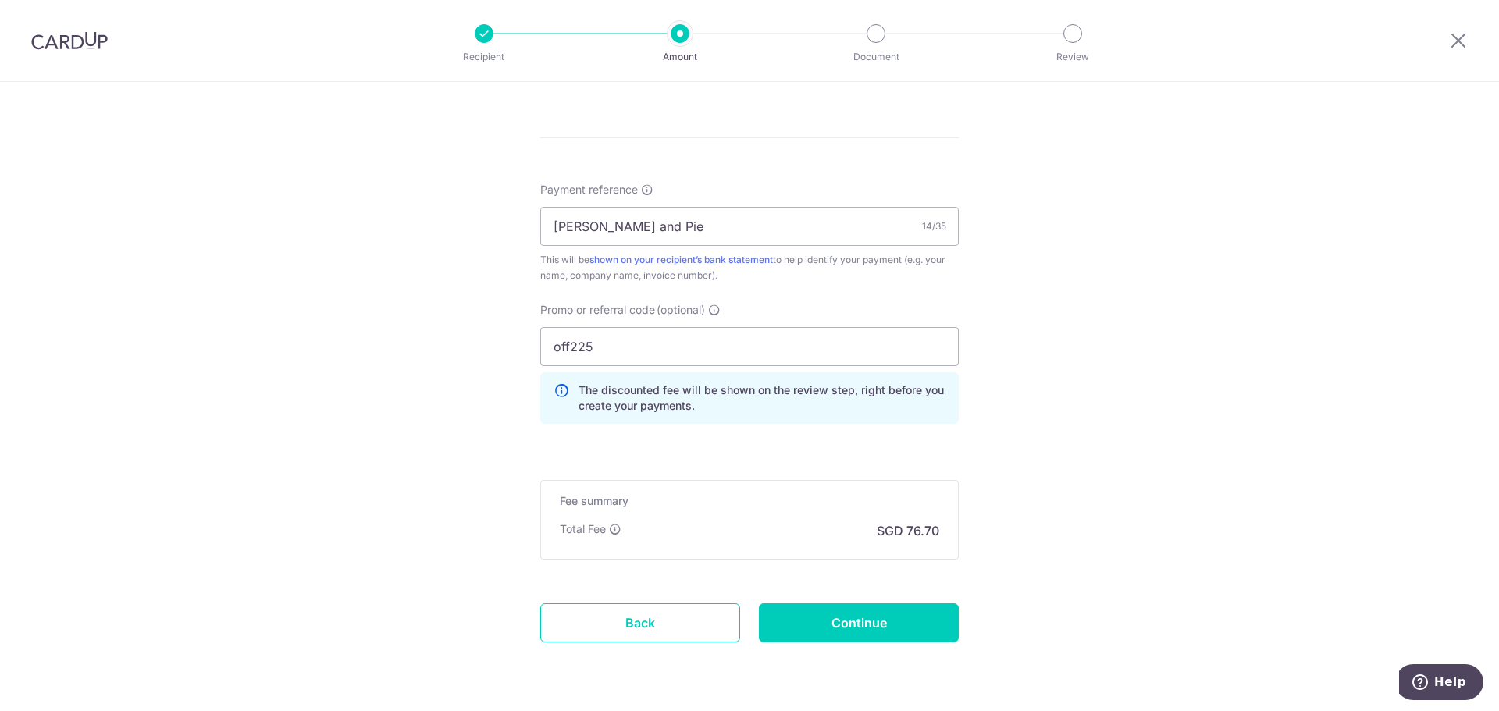
scroll to position [917, 0]
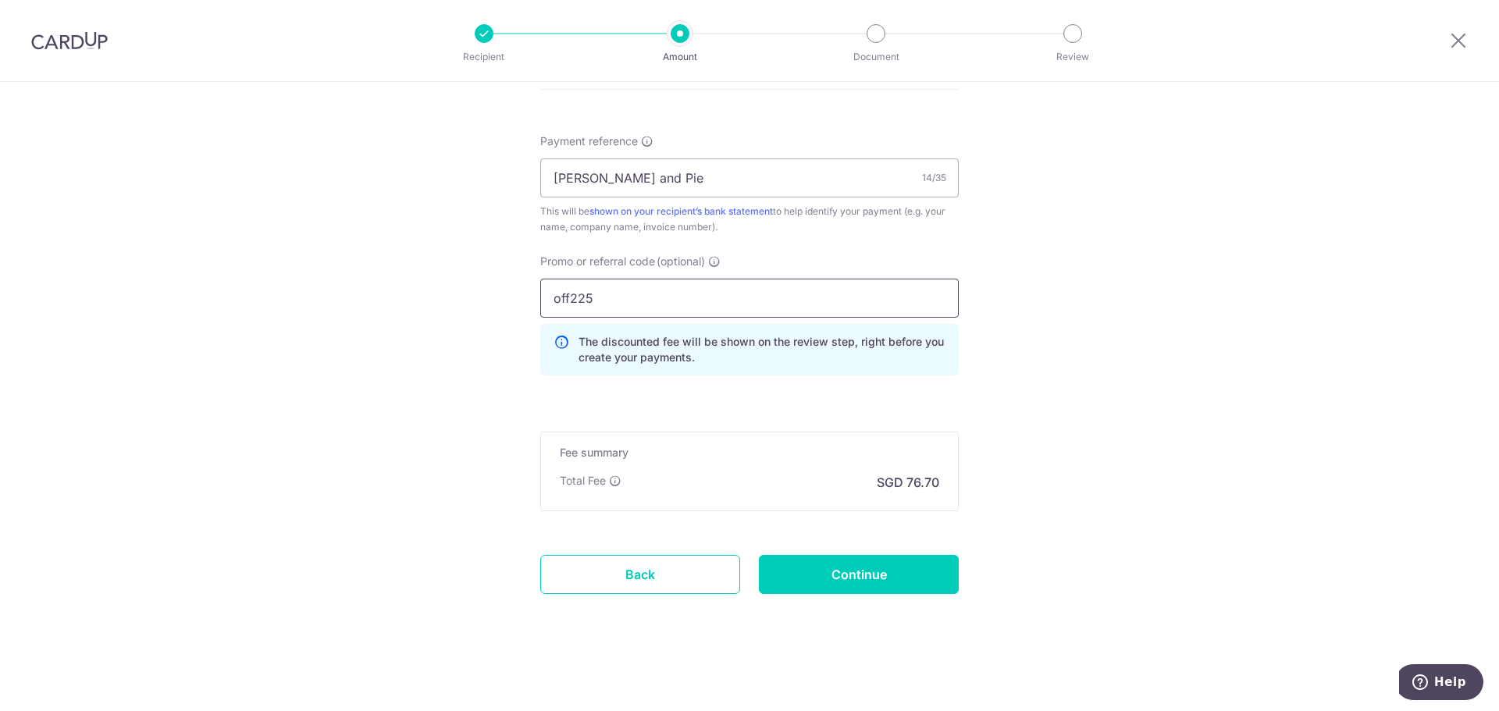
drag, startPoint x: 565, startPoint y: 299, endPoint x: 503, endPoint y: 284, distance: 63.4
type input "OFF225"
click at [835, 578] on input "Continue" at bounding box center [859, 574] width 200 height 39
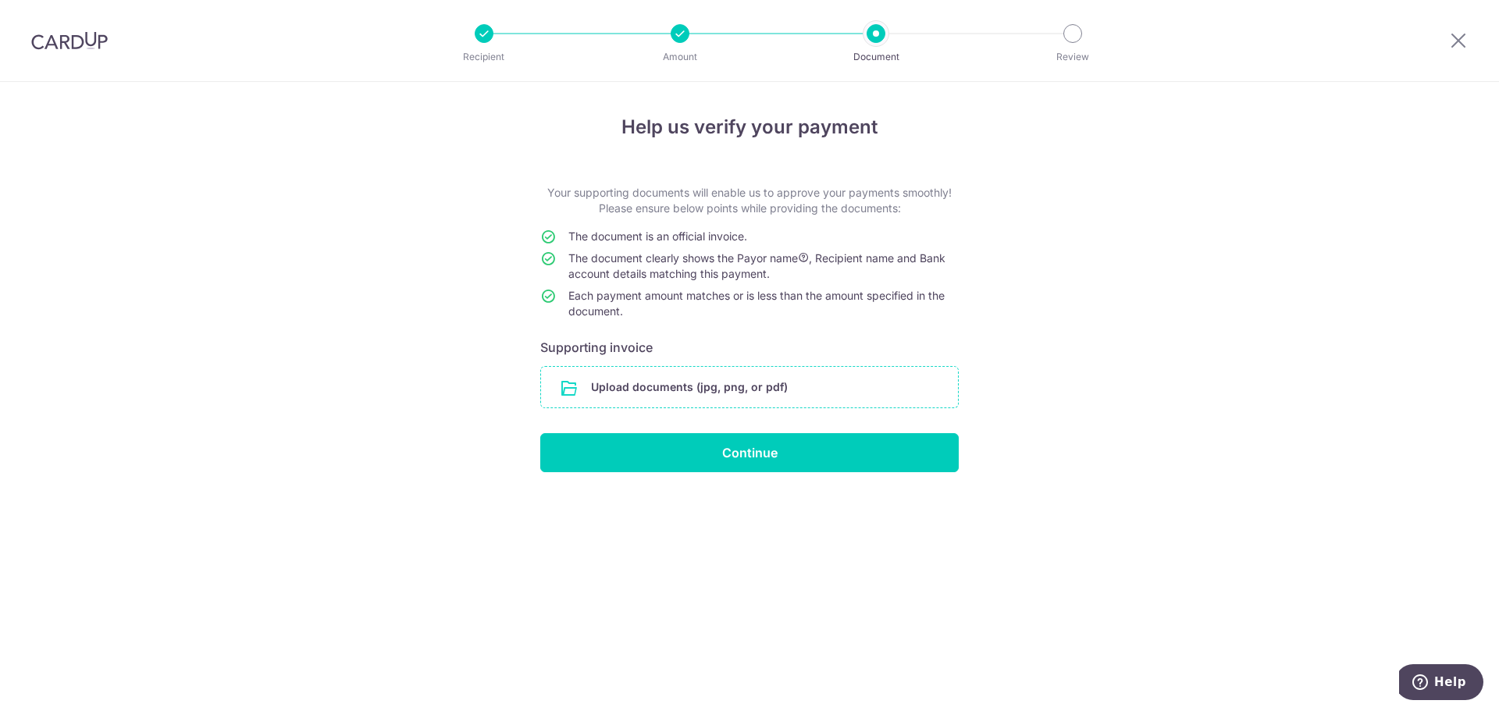
click at [638, 379] on input "file" at bounding box center [749, 387] width 417 height 41
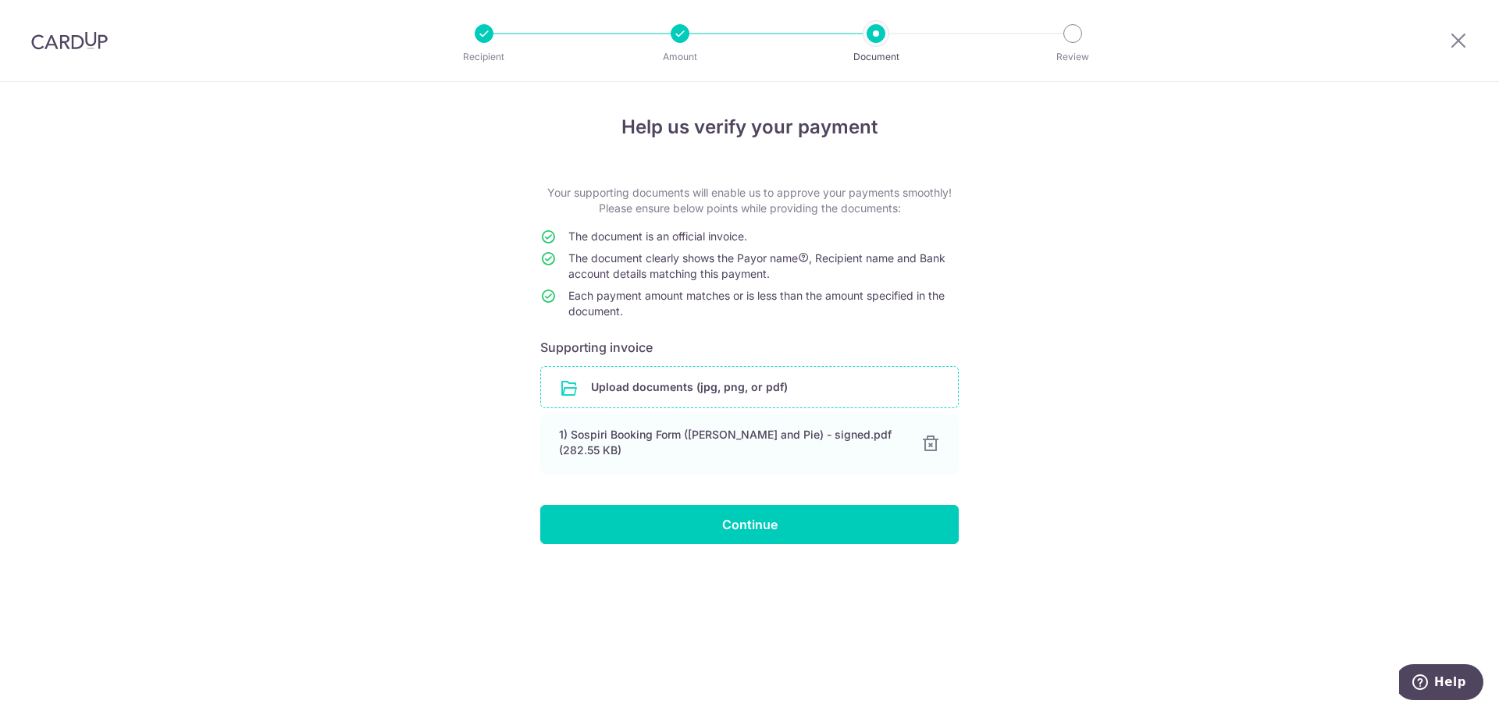
click at [174, 302] on div "Help us verify your payment Your supporting documents will enable us to approve…" at bounding box center [749, 396] width 1499 height 629
click at [725, 520] on input "Continue" at bounding box center [749, 524] width 418 height 39
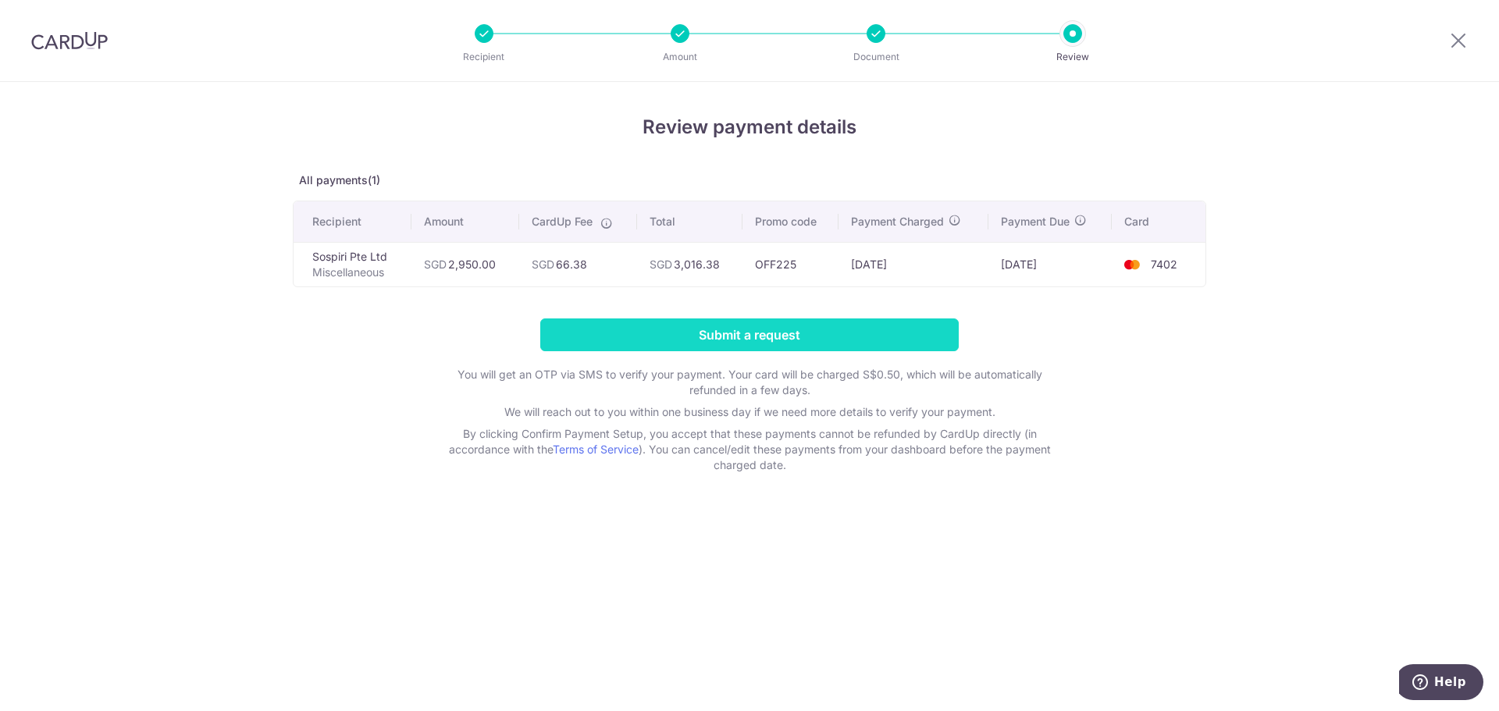
click at [836, 331] on input "Submit a request" at bounding box center [749, 334] width 418 height 33
